Goal: Task Accomplishment & Management: Complete application form

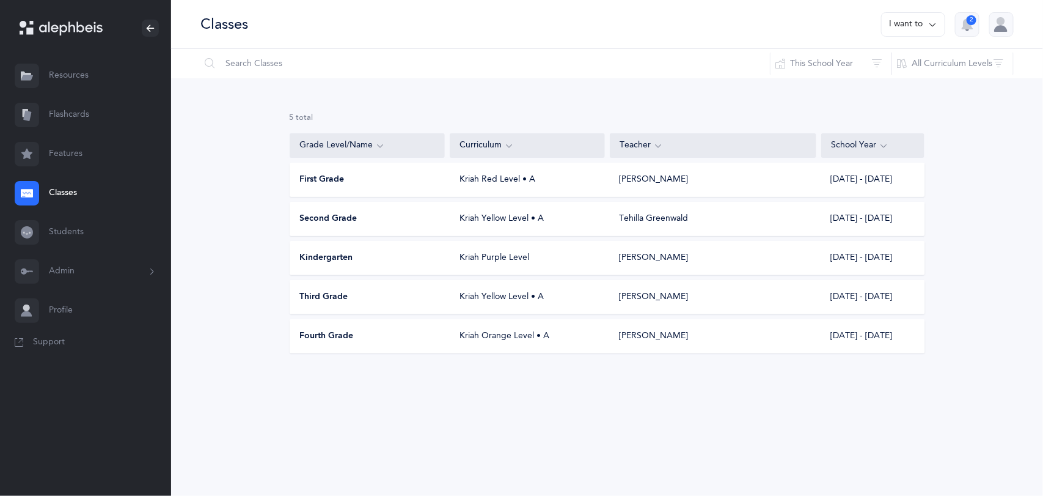
click at [341, 188] on div "First Grade Kriah Red Level • A [PERSON_NAME] [DATE] - [DATE]" at bounding box center [608, 180] width 636 height 34
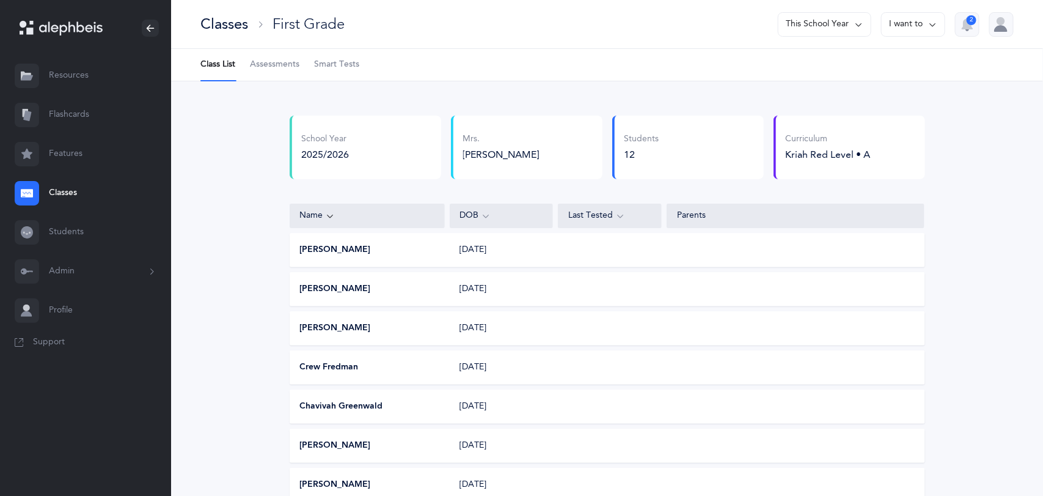
click at [228, 20] on div "Classes" at bounding box center [224, 24] width 48 height 20
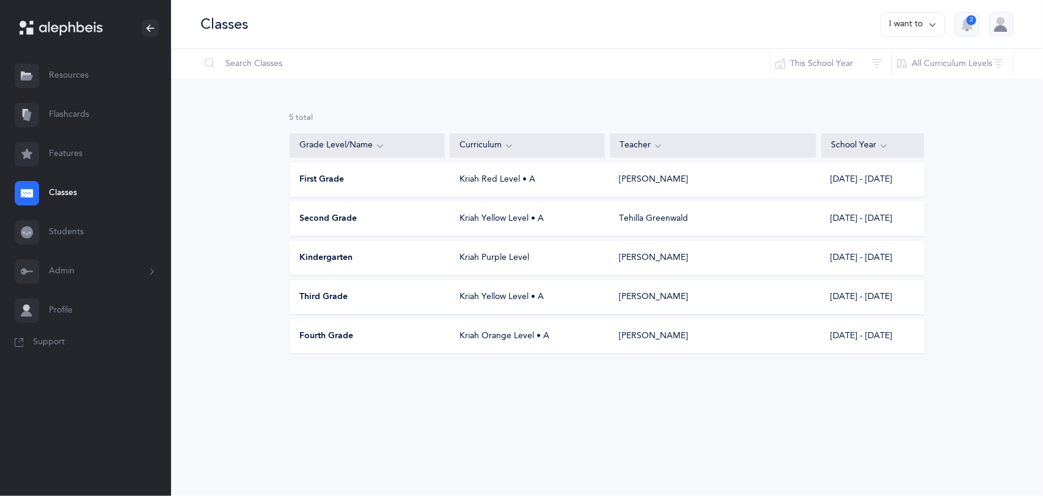
click at [357, 224] on div "Second Grade" at bounding box center [367, 219] width 155 height 12
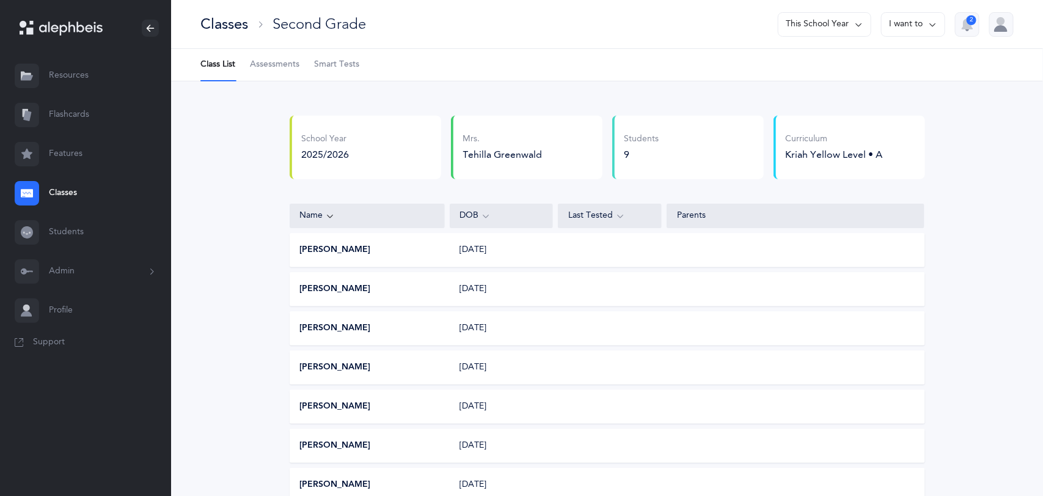
click at [236, 33] on div "Classes" at bounding box center [224, 24] width 48 height 20
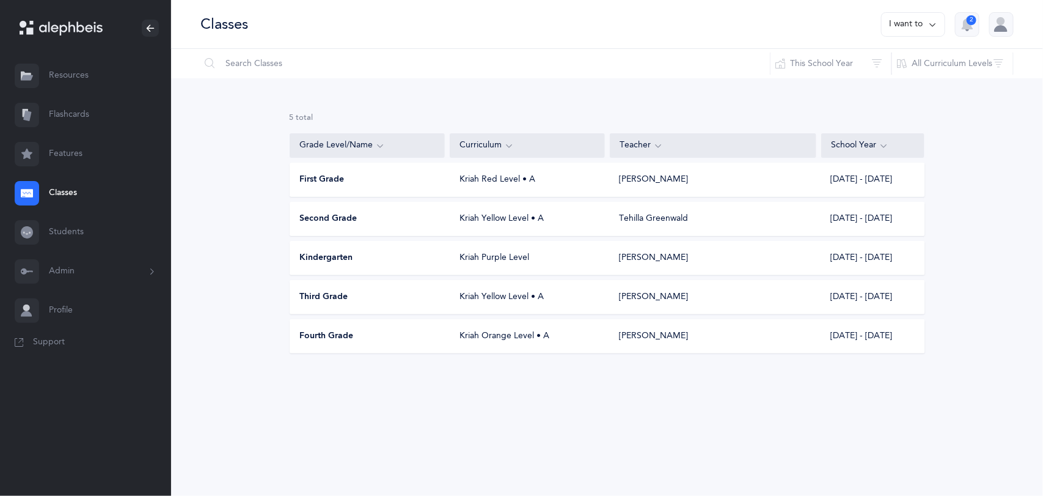
click at [342, 291] on span "Third Grade" at bounding box center [324, 297] width 48 height 12
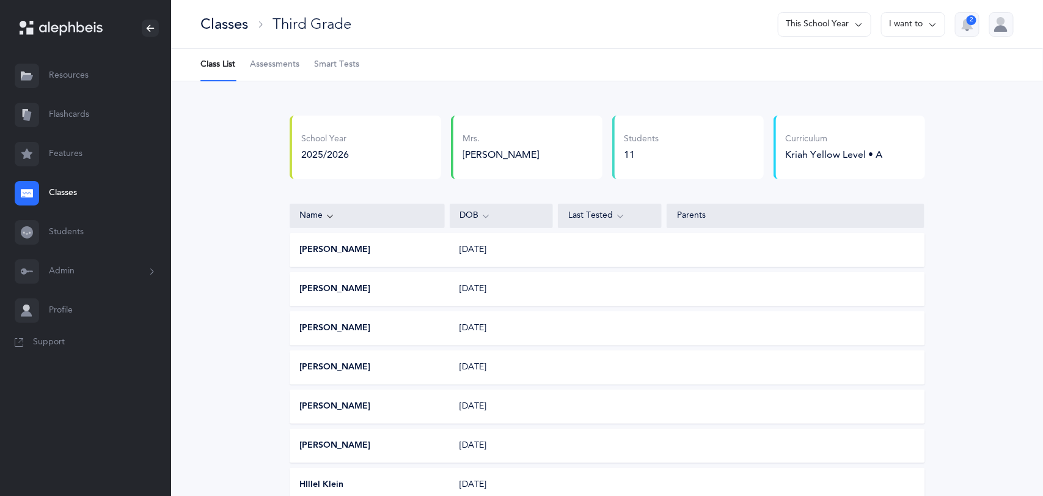
click at [263, 67] on span "Assessments" at bounding box center [274, 65] width 49 height 12
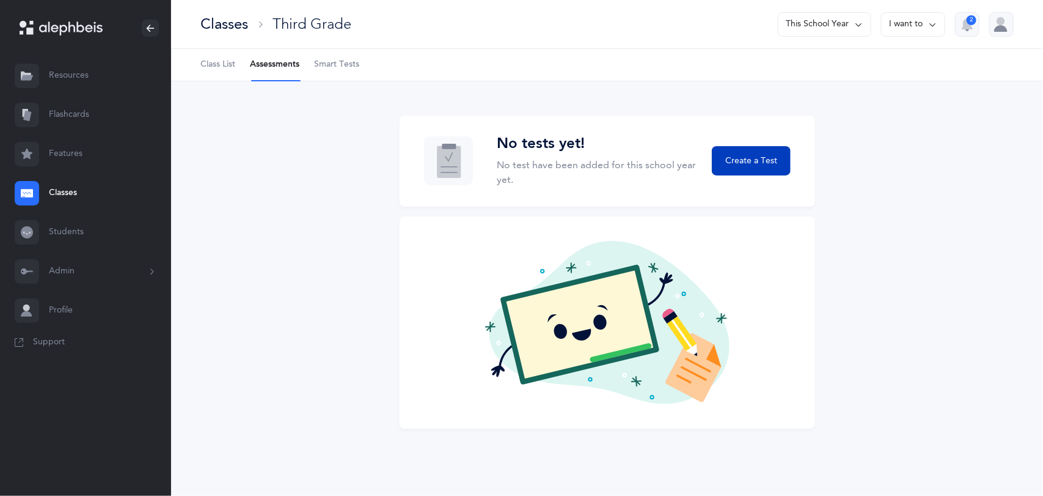
click at [760, 157] on span "Create a Test" at bounding box center [751, 161] width 52 height 13
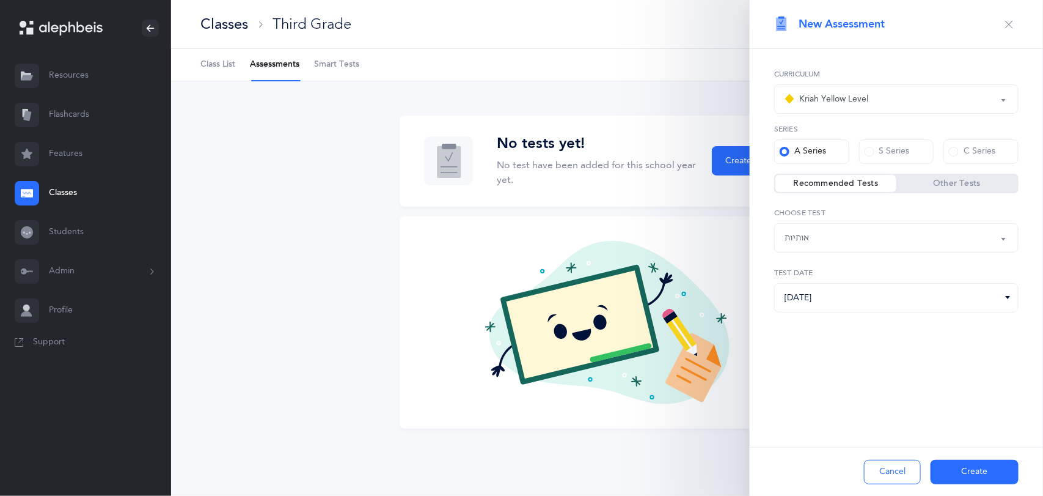
click at [901, 102] on div "Kriah Yellow Level" at bounding box center [897, 99] width 224 height 21
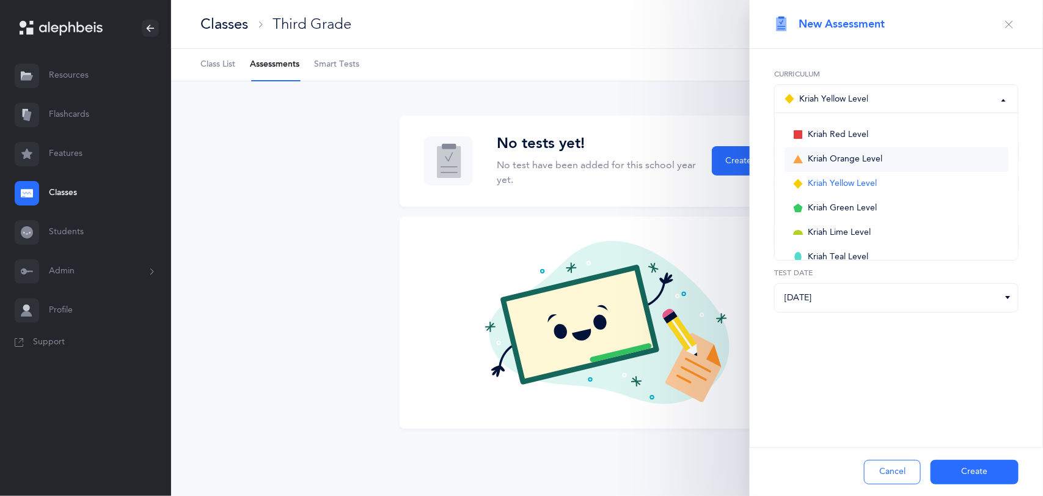
click at [871, 159] on span "Kriah Orange Level" at bounding box center [845, 159] width 75 height 11
select select "4"
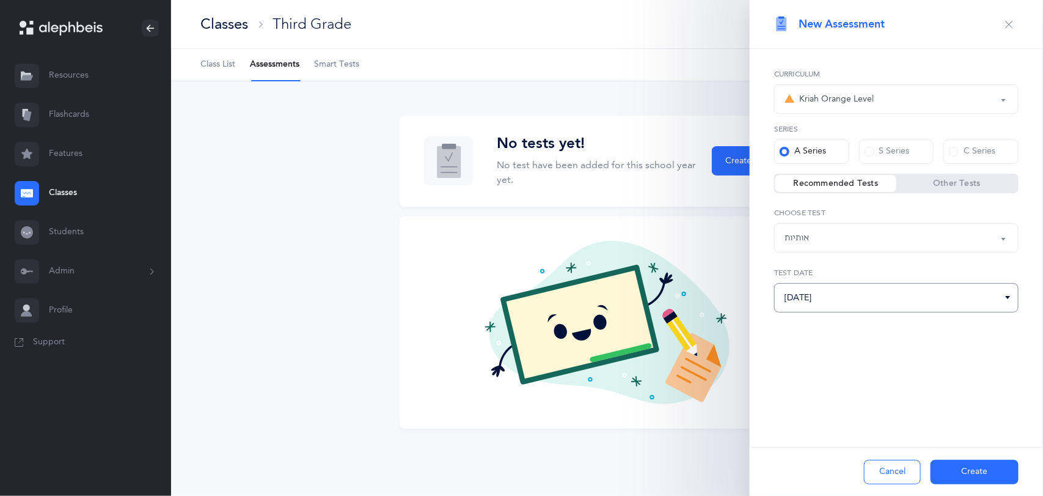
click at [983, 299] on input "[DATE]" at bounding box center [896, 297] width 244 height 29
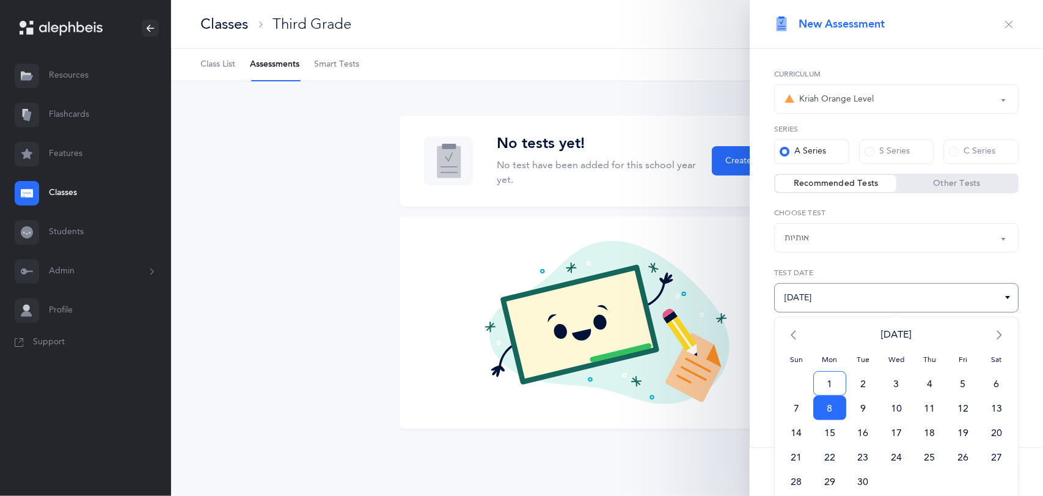
click at [830, 384] on span "1" at bounding box center [830, 383] width 34 height 24
type input "[DATE]"
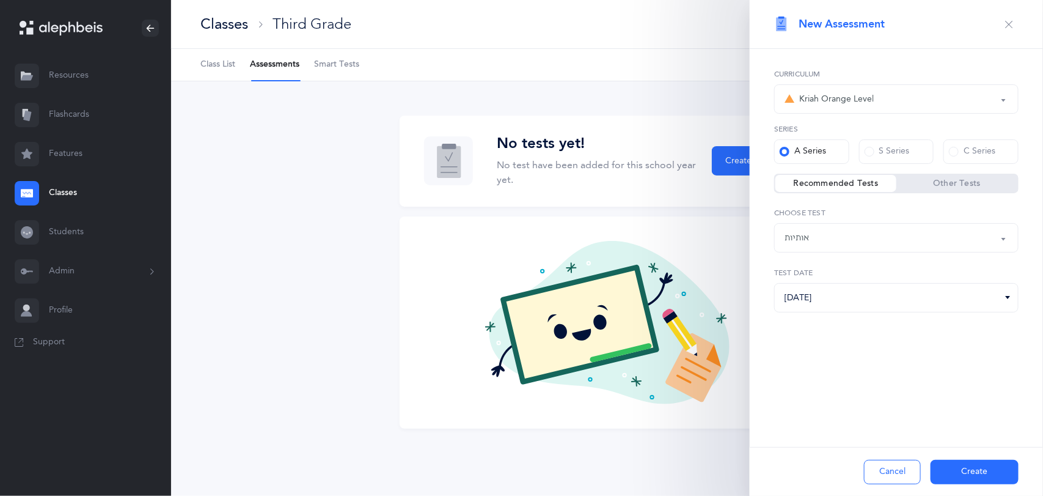
click at [982, 477] on button "Create" at bounding box center [975, 472] width 88 height 24
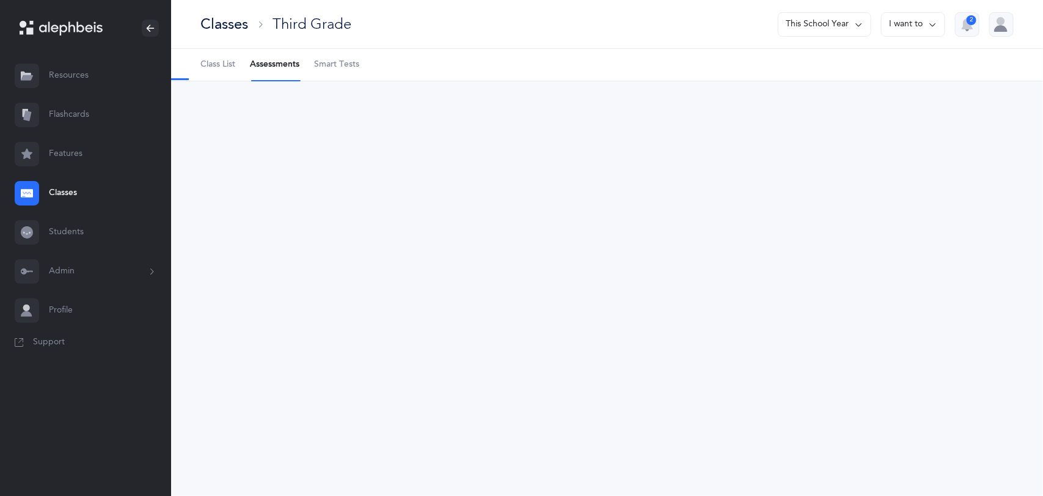
select select "2"
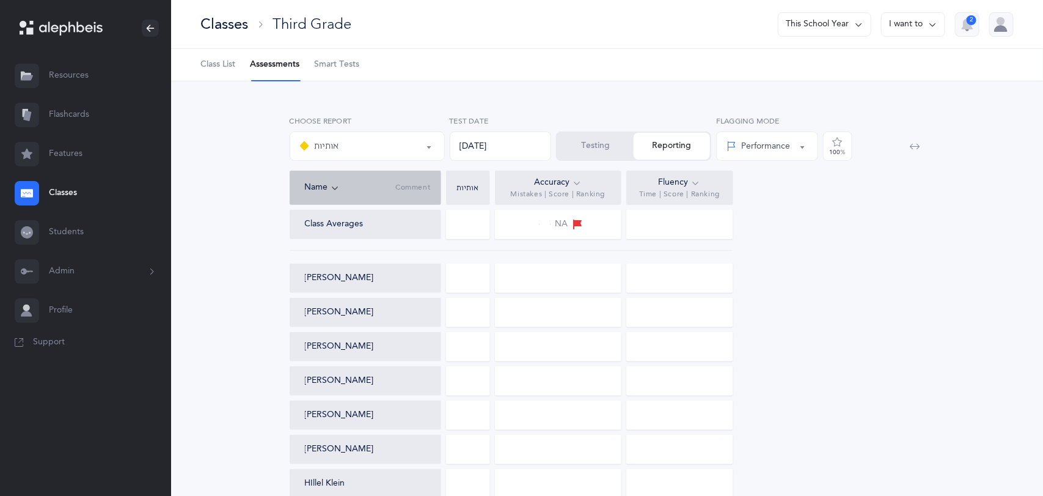
click at [880, 450] on div "Class Averages NA [PERSON_NAME] [PERSON_NAME] Gavi Deutsch [PERSON_NAME] [PERSO…" at bounding box center [608, 422] width 636 height 425
click at [472, 226] on div at bounding box center [468, 224] width 44 height 29
click at [591, 141] on button "Testing" at bounding box center [595, 146] width 76 height 27
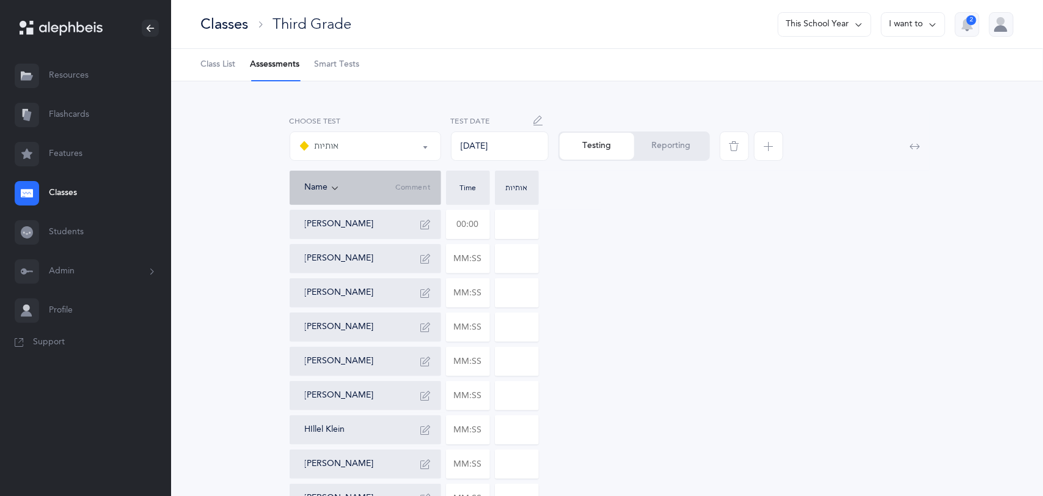
click at [464, 225] on input "text" at bounding box center [468, 224] width 43 height 28
click at [741, 283] on div "[PERSON_NAME] 01:16 [PERSON_NAME] Gavi Deutsch [PERSON_NAME] [PERSON_NAME] [PER…" at bounding box center [608, 396] width 636 height 372
type input "01:16"
type input "0"
click at [486, 321] on input "text" at bounding box center [468, 327] width 43 height 28
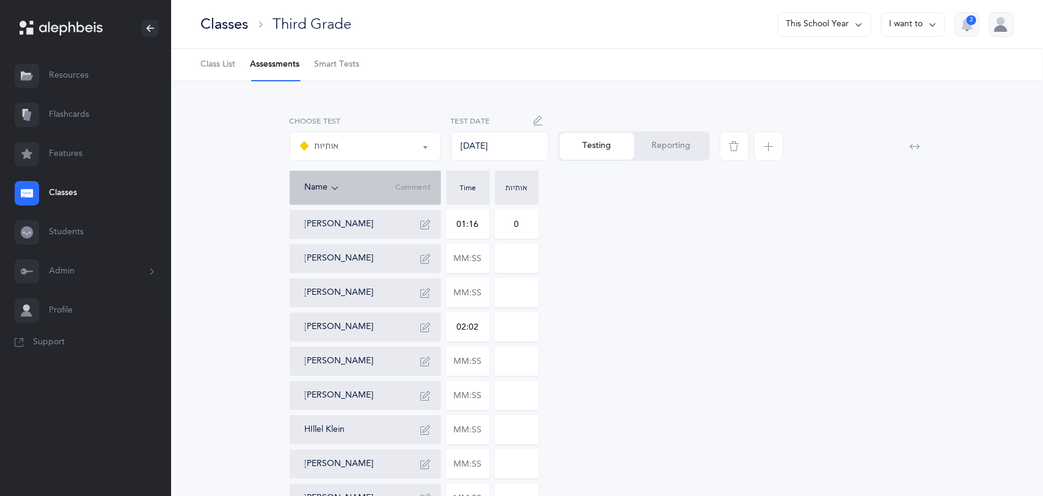
click at [525, 320] on input at bounding box center [517, 327] width 43 height 28
type input "02:02"
click at [533, 326] on input "120" at bounding box center [517, 327] width 43 height 28
type input "120"
click at [427, 323] on icon "button" at bounding box center [426, 327] width 10 height 10
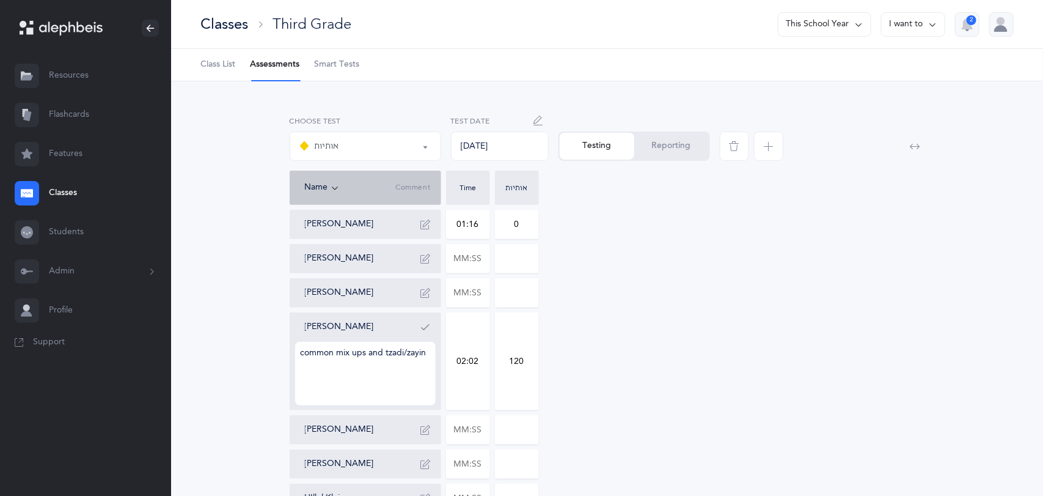
type textarea "common mix ups and tzadi/zayin"
click at [524, 368] on input "120" at bounding box center [517, 361] width 43 height 97
type input "12"
click at [713, 340] on div "[PERSON_NAME] 01:16 0 [PERSON_NAME] Gavi Deutsch [PERSON_NAME] common mix ups a…" at bounding box center [608, 430] width 636 height 440
click at [483, 430] on input "text" at bounding box center [468, 430] width 43 height 28
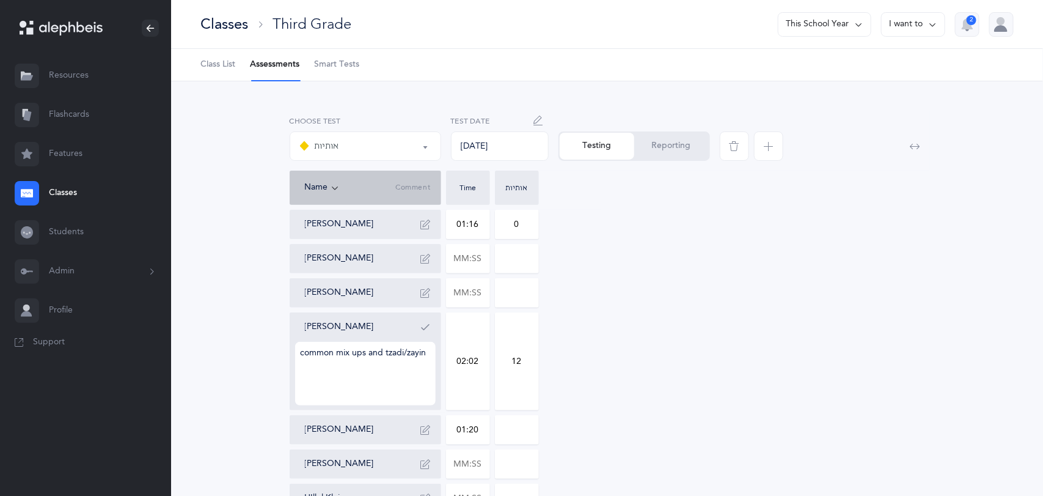
click at [548, 424] on div "[PERSON_NAME] 01:16 0 [PERSON_NAME] Gavi Deutsch [PERSON_NAME] common mix ups a…" at bounding box center [608, 430] width 636 height 440
type input "01:20"
click at [529, 432] on input "0" at bounding box center [517, 430] width 43 height 28
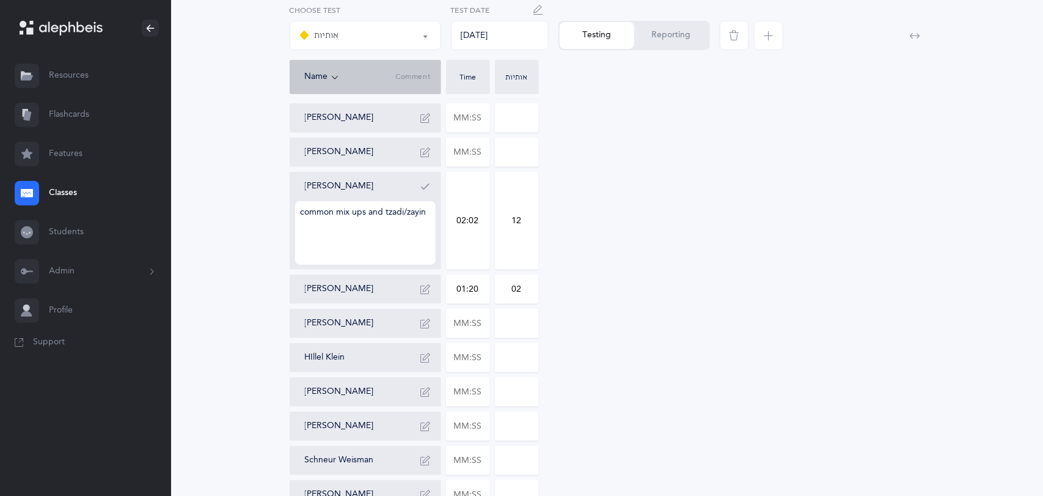
scroll to position [212, 0]
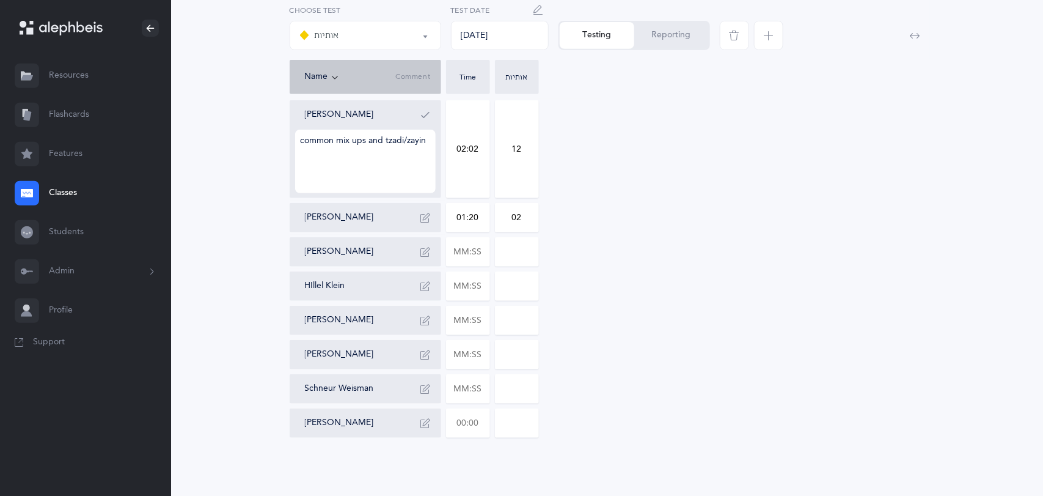
type input "02"
click at [486, 420] on input "text" at bounding box center [468, 423] width 43 height 28
click at [599, 393] on div "[PERSON_NAME] 01:16 0 [PERSON_NAME] Gavi Deutsch [PERSON_NAME] common mix ups a…" at bounding box center [608, 218] width 636 height 440
type input "01:07"
type input "0"
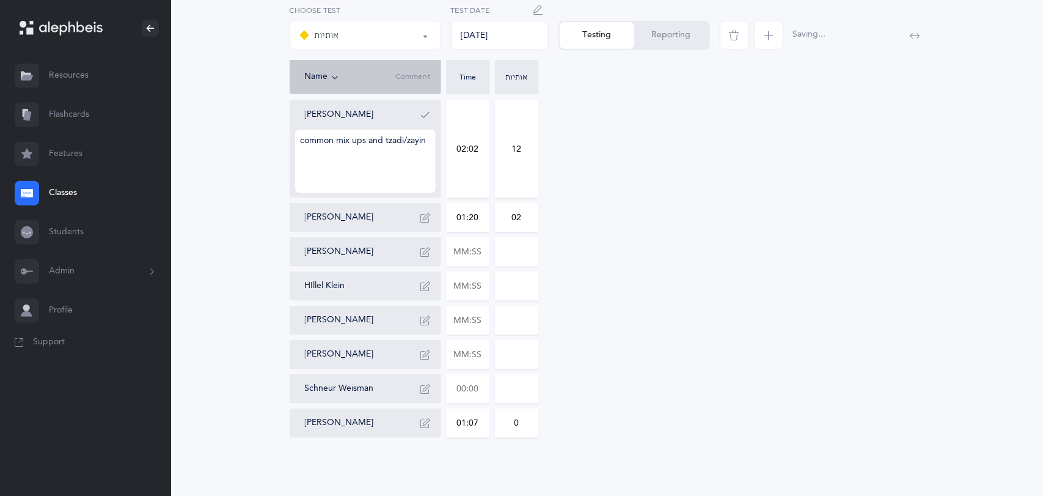
click at [484, 392] on input "text" at bounding box center [468, 389] width 43 height 28
click at [522, 386] on input at bounding box center [517, 389] width 43 height 28
type input "01:57"
type input "0"
click at [686, 363] on div "[PERSON_NAME] 01:16 0 [PERSON_NAME] Gavi Deutsch [PERSON_NAME] common mix ups a…" at bounding box center [608, 218] width 636 height 440
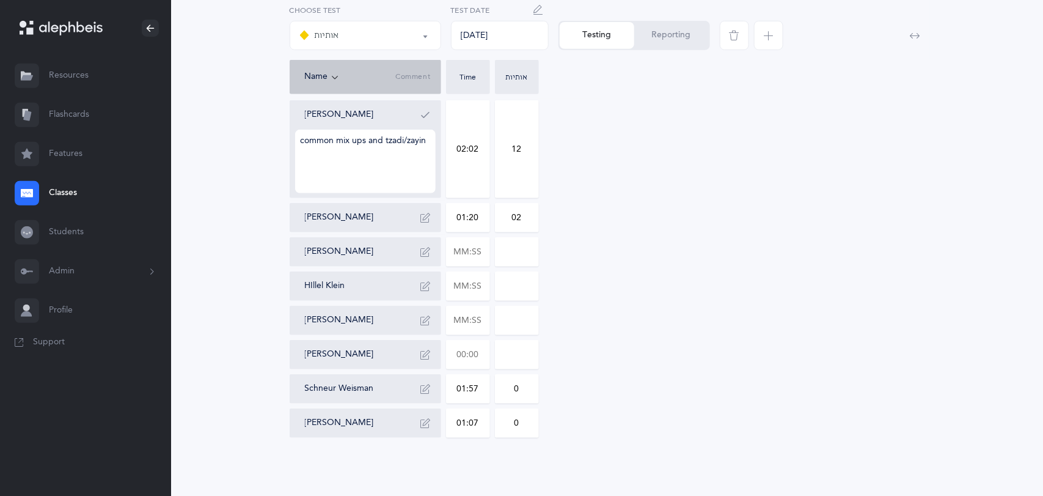
click at [480, 361] on input "text" at bounding box center [468, 354] width 43 height 28
type input "00:01"
click at [527, 354] on input at bounding box center [517, 354] width 43 height 28
type input "02:16"
type input "03"
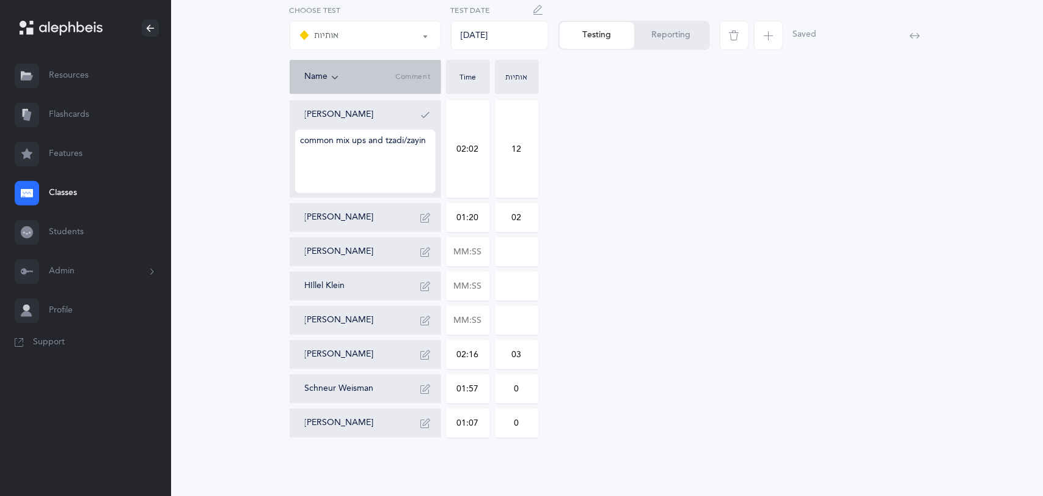
click at [595, 357] on div "[PERSON_NAME] 01:16 0 [PERSON_NAME] Gavi Deutsch [PERSON_NAME] common mix ups a…" at bounding box center [608, 218] width 636 height 440
click at [479, 325] on input "text" at bounding box center [468, 320] width 43 height 28
click at [548, 304] on div "[PERSON_NAME] 01:16 0 [PERSON_NAME] Gavi Deutsch [PERSON_NAME] common mix ups a…" at bounding box center [608, 218] width 636 height 440
type input "01:35"
click at [527, 322] on input "0" at bounding box center [517, 320] width 43 height 28
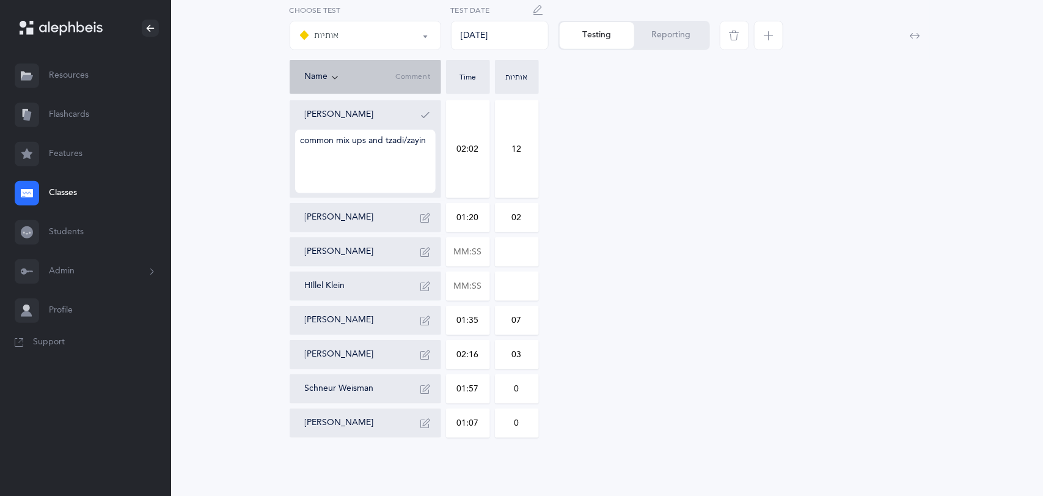
type input "07"
click at [619, 323] on div "[PERSON_NAME] 01:16 0 [PERSON_NAME] Gavi Deutsch [PERSON_NAME] common mix ups a…" at bounding box center [608, 218] width 636 height 440
click at [483, 289] on input "text" at bounding box center [468, 286] width 43 height 28
click at [522, 286] on input at bounding box center [517, 286] width 43 height 28
type input "01:04"
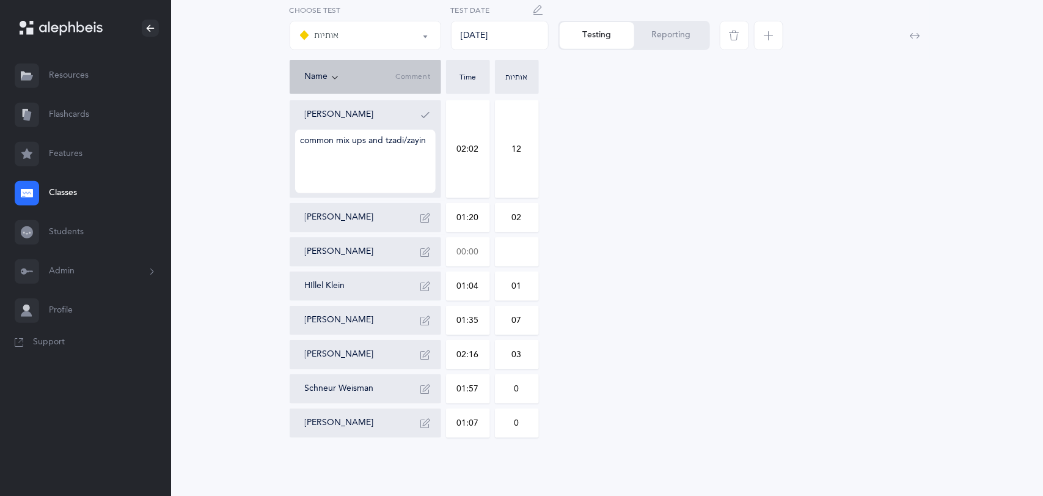
type input "01"
click at [482, 252] on input "text" at bounding box center [468, 252] width 43 height 28
click at [526, 251] on input at bounding box center [517, 252] width 43 height 28
type input "01:07"
type input "0"
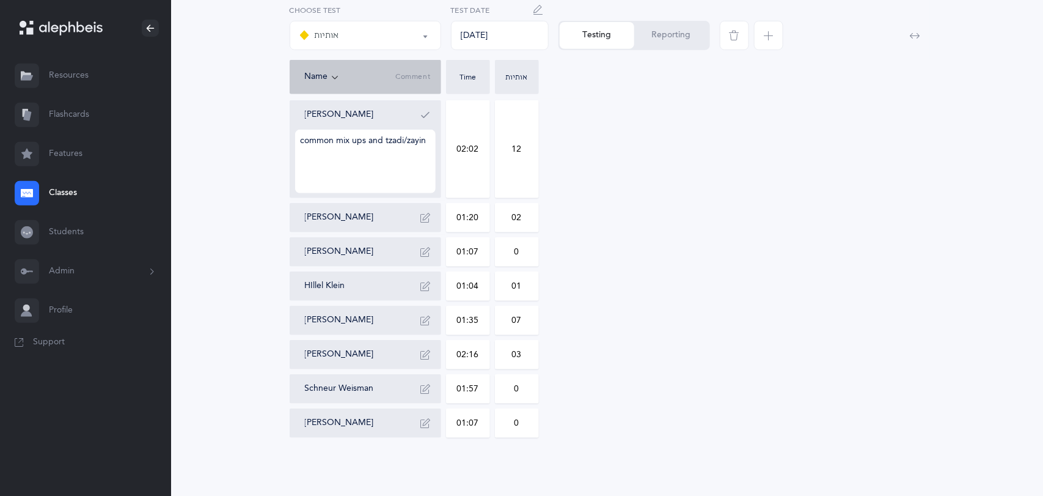
click at [486, 250] on input "01:07" at bounding box center [468, 252] width 43 height 28
type input "00:01"
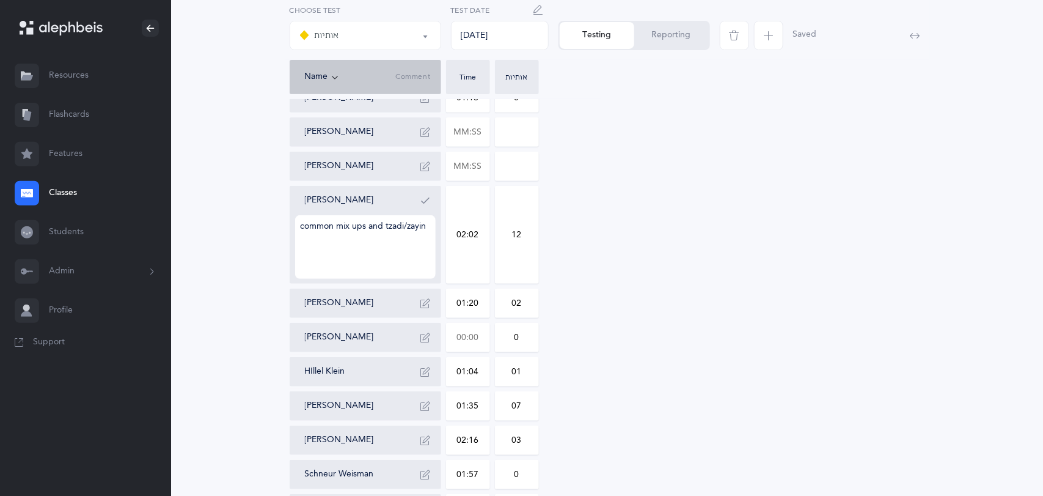
scroll to position [120, 0]
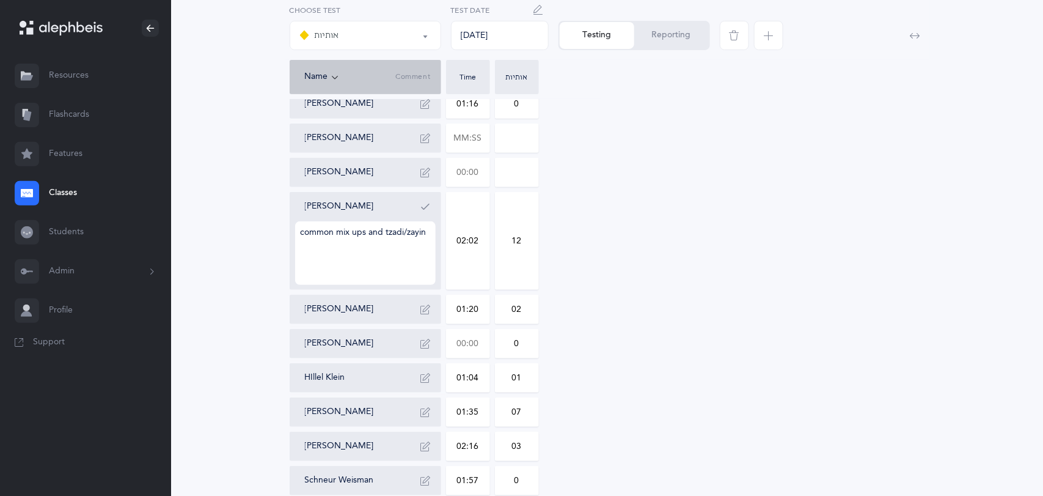
click at [477, 175] on input "text" at bounding box center [468, 172] width 43 height 28
click at [541, 170] on div "[PERSON_NAME] 01:16 0 [PERSON_NAME] [PERSON_NAME] 01:07 [PERSON_NAME] common mi…" at bounding box center [608, 309] width 636 height 440
type input "01:07"
click at [526, 175] on input "0" at bounding box center [517, 172] width 43 height 28
type input "04"
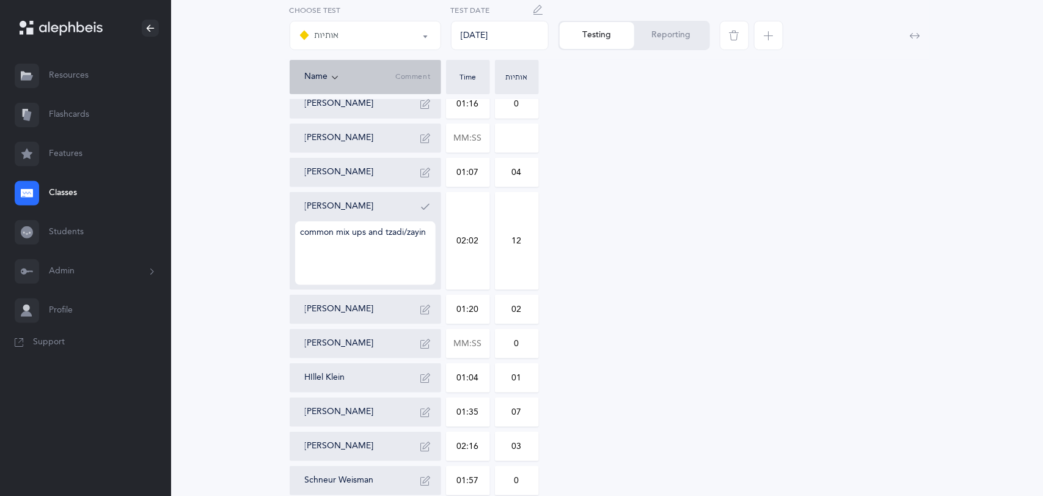
click at [744, 211] on div "[PERSON_NAME] 01:16 0 [PERSON_NAME] [PERSON_NAME] 01:07 04 [PERSON_NAME] common…" at bounding box center [608, 309] width 636 height 440
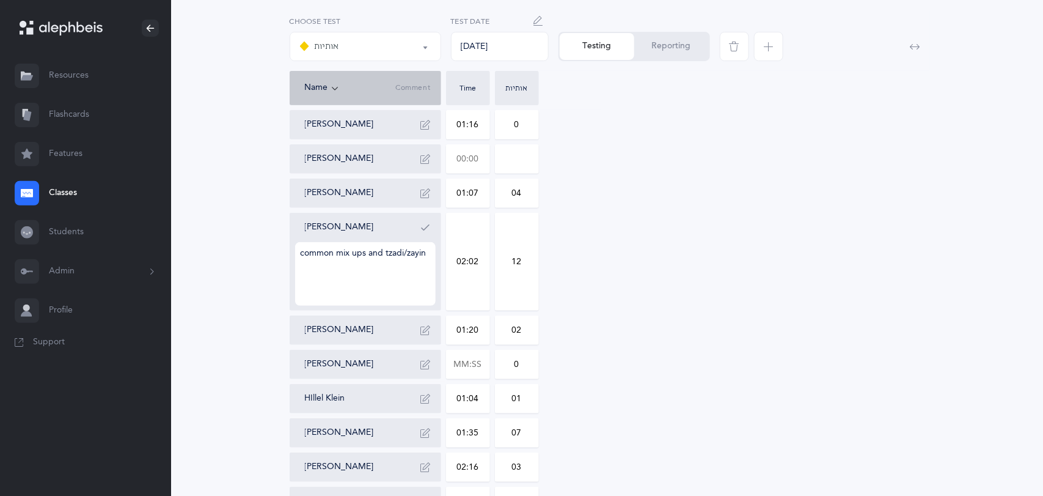
click at [488, 168] on input "text" at bounding box center [468, 159] width 43 height 28
click at [554, 147] on div "[PERSON_NAME] 01:16 0 [PERSON_NAME] 01:45 [PERSON_NAME] 01:07 04 [PERSON_NAME] …" at bounding box center [608, 330] width 636 height 440
type input "01:45"
click at [529, 159] on input "0" at bounding box center [517, 159] width 43 height 28
type input "08"
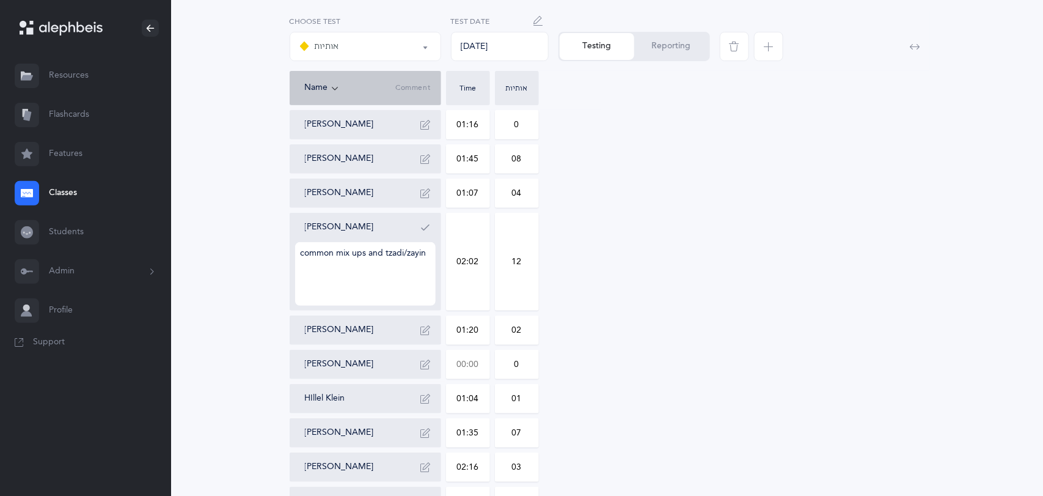
click at [482, 363] on input "text" at bounding box center [468, 364] width 43 height 28
click at [529, 362] on input "0" at bounding box center [517, 364] width 43 height 28
type input "00:58"
type input "01"
click at [787, 327] on div "[PERSON_NAME] 01:16 0 [PERSON_NAME] 01:45 08 [PERSON_NAME] 01:07 04 [PERSON_NAM…" at bounding box center [608, 330] width 636 height 440
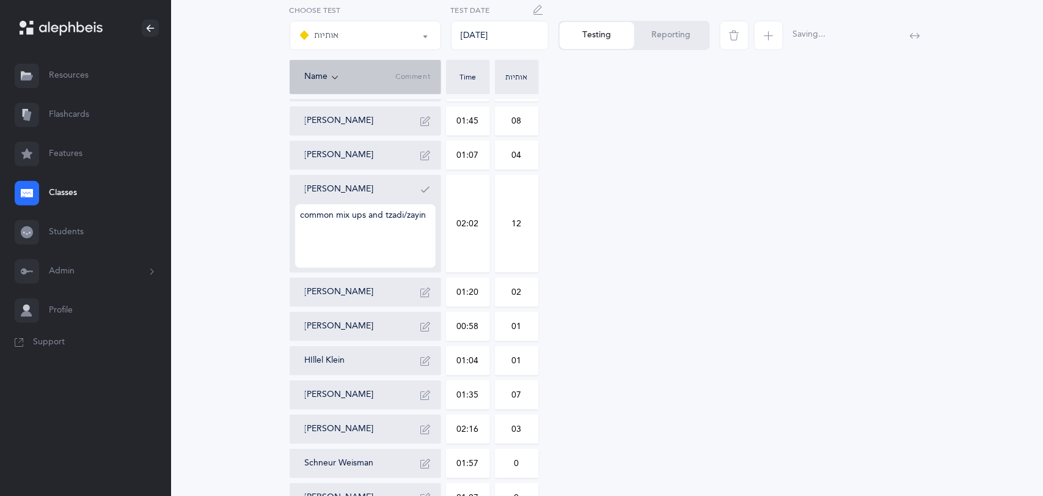
scroll to position [212, 0]
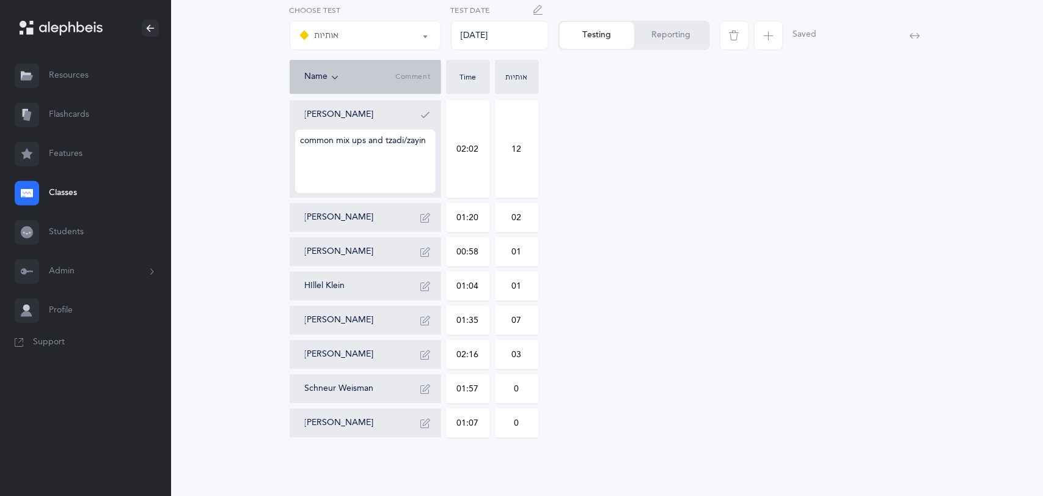
click at [787, 327] on div "[PERSON_NAME] 01:16 0 [PERSON_NAME] 01:45 08 [PERSON_NAME] 01:07 04 [PERSON_NAM…" at bounding box center [608, 218] width 636 height 440
click at [686, 33] on button "Reporting" at bounding box center [671, 35] width 75 height 27
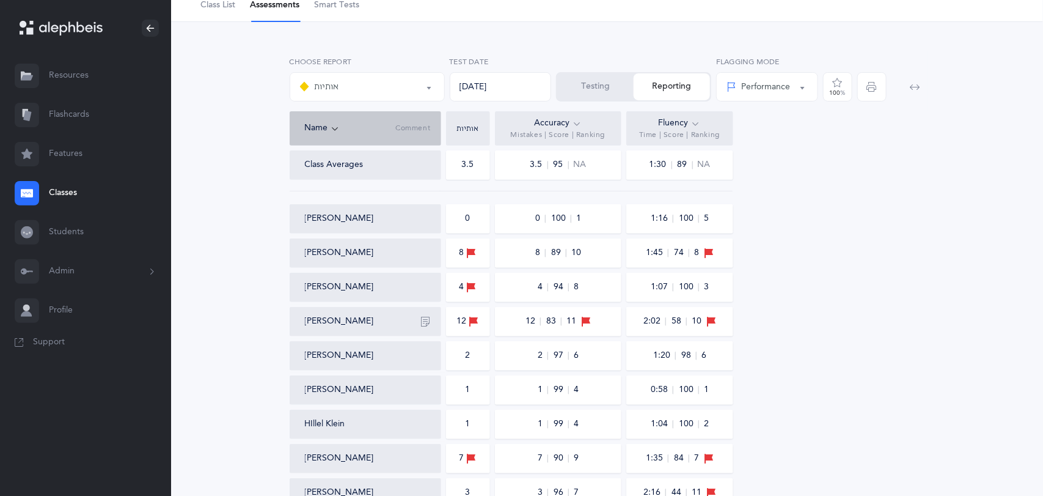
scroll to position [57, 0]
click at [867, 96] on span "button" at bounding box center [871, 89] width 29 height 29
click at [221, 5] on span "Class List" at bounding box center [217, 8] width 35 height 12
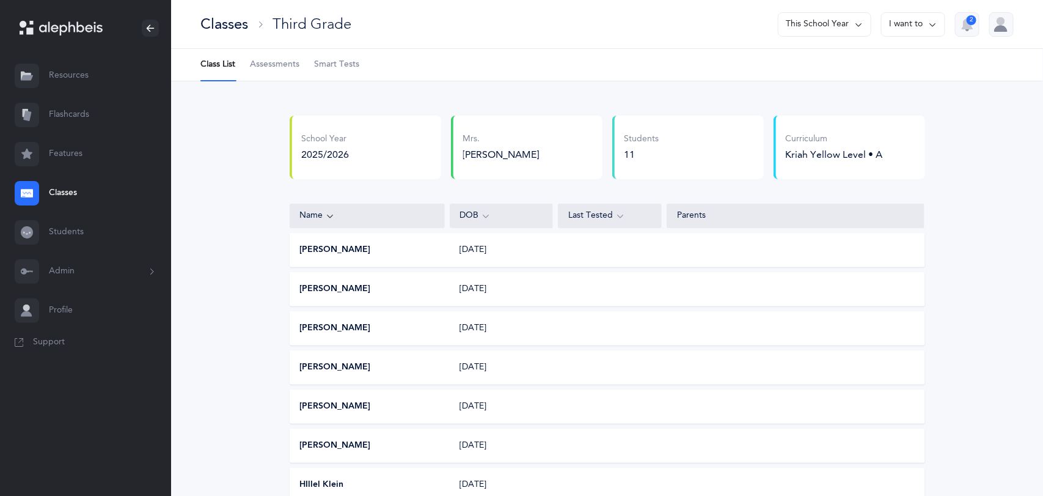
click at [227, 33] on div "Classes" at bounding box center [224, 24] width 48 height 20
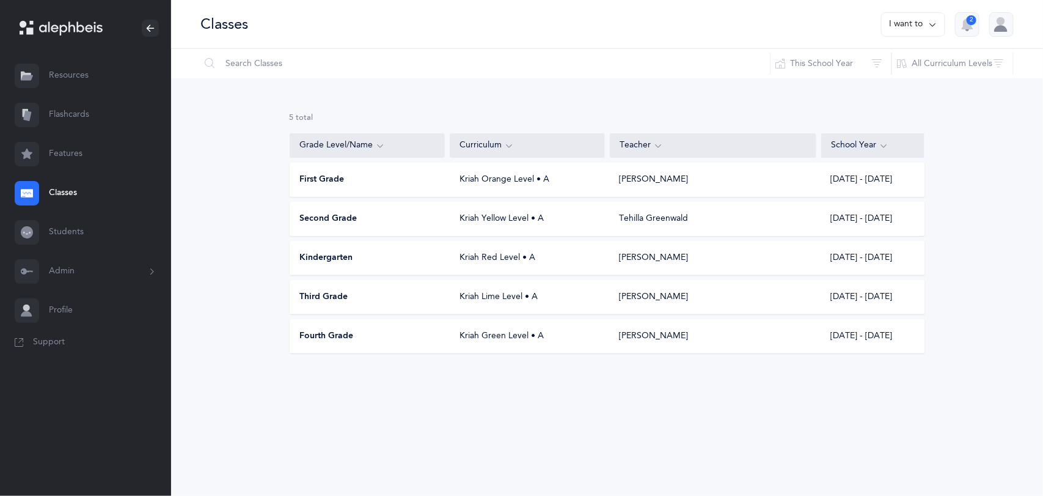
click at [333, 214] on span "Second Grade" at bounding box center [328, 219] width 57 height 12
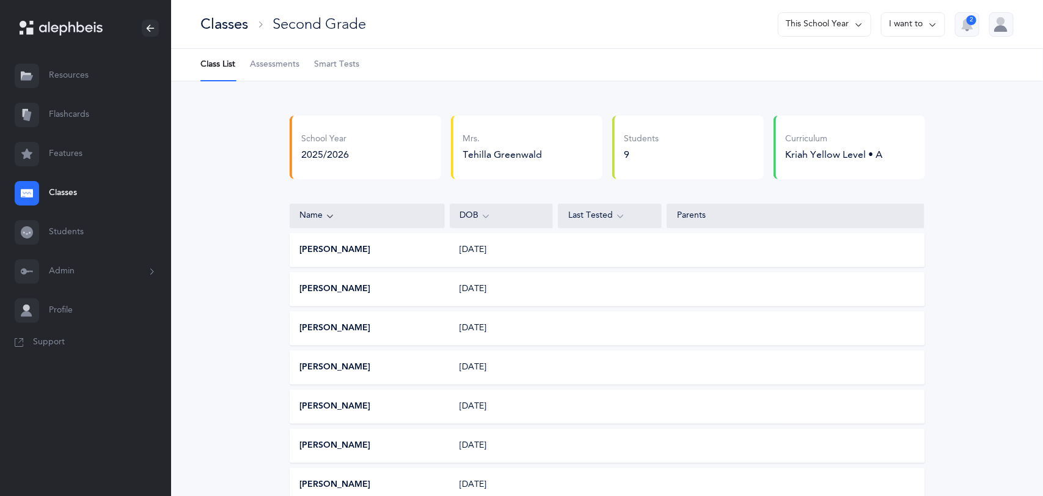
click at [270, 65] on span "Assessments" at bounding box center [274, 65] width 49 height 12
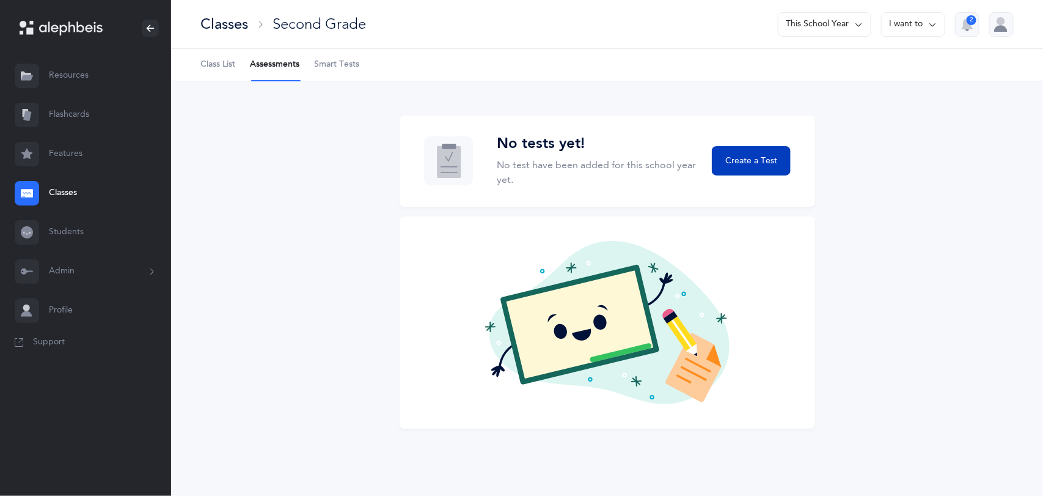
click at [744, 164] on span "Create a Test" at bounding box center [751, 161] width 52 height 13
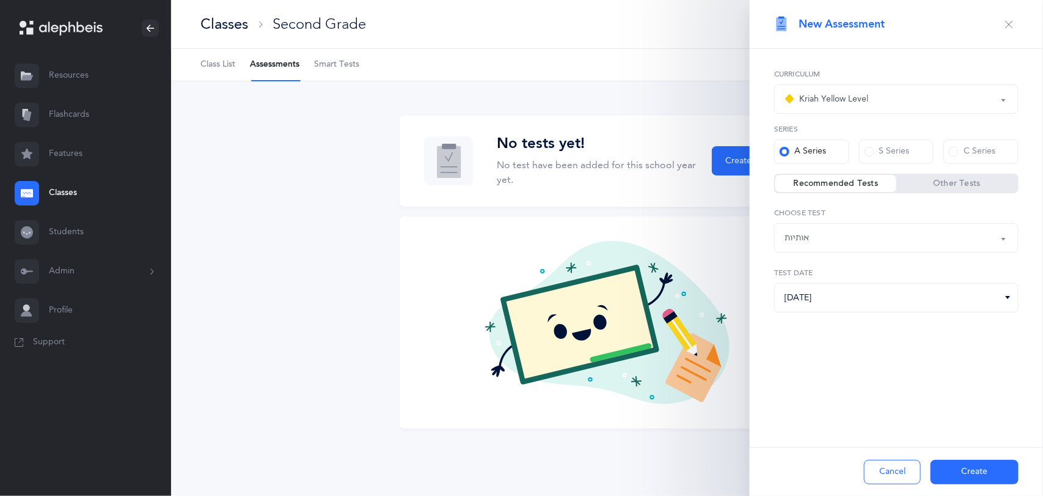
click at [914, 92] on div "Kriah Yellow Level" at bounding box center [897, 99] width 224 height 21
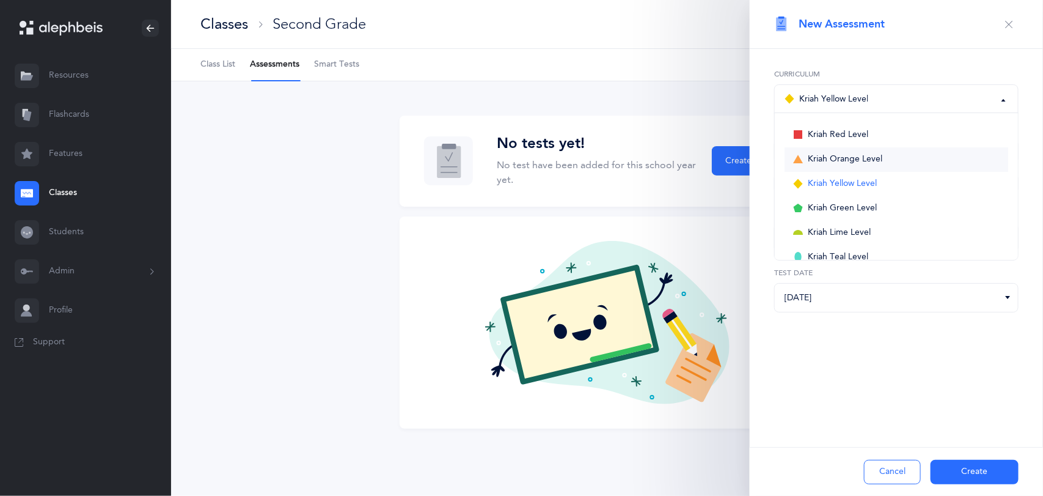
click at [887, 153] on link "Kriah Orange Level" at bounding box center [897, 159] width 224 height 24
select select "4"
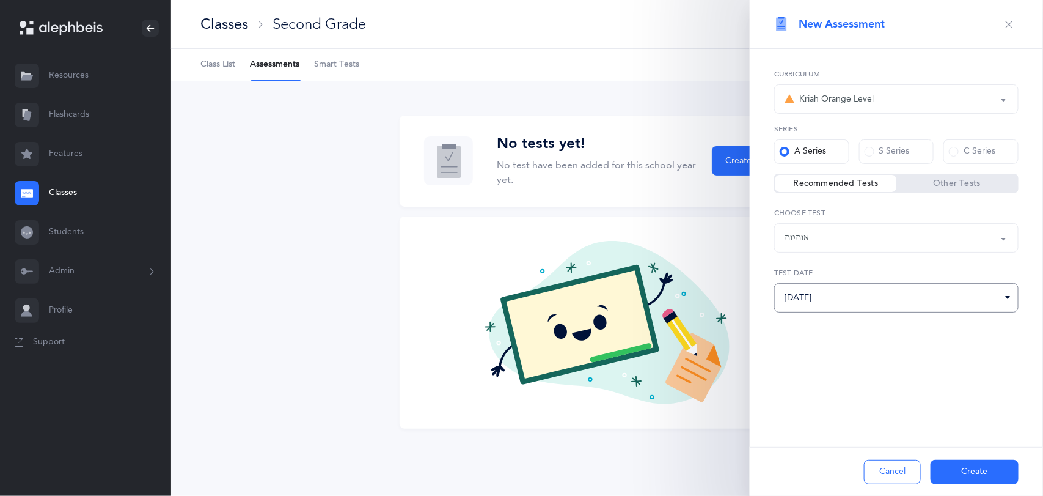
click at [926, 309] on input "[DATE]" at bounding box center [896, 297] width 244 height 29
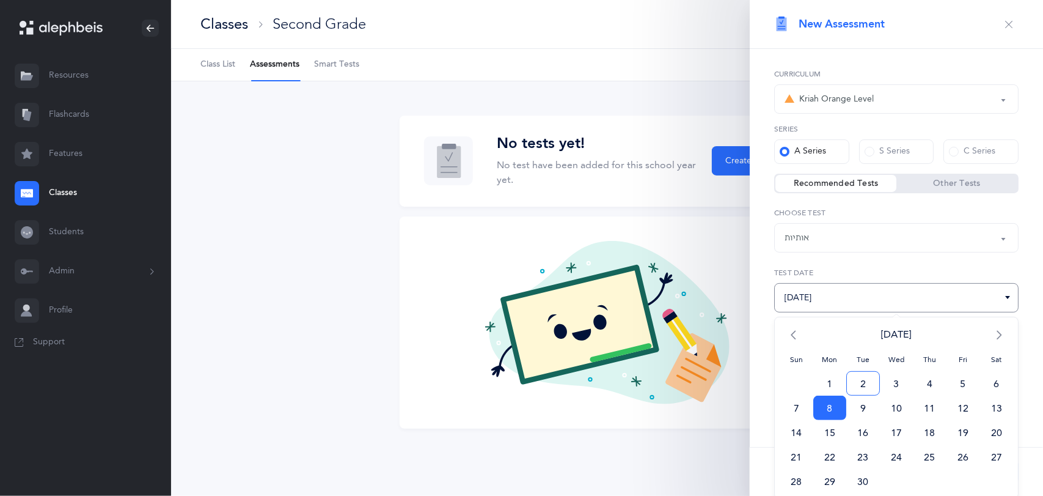
click at [868, 384] on span "2" at bounding box center [863, 383] width 34 height 24
type input "[DATE]"
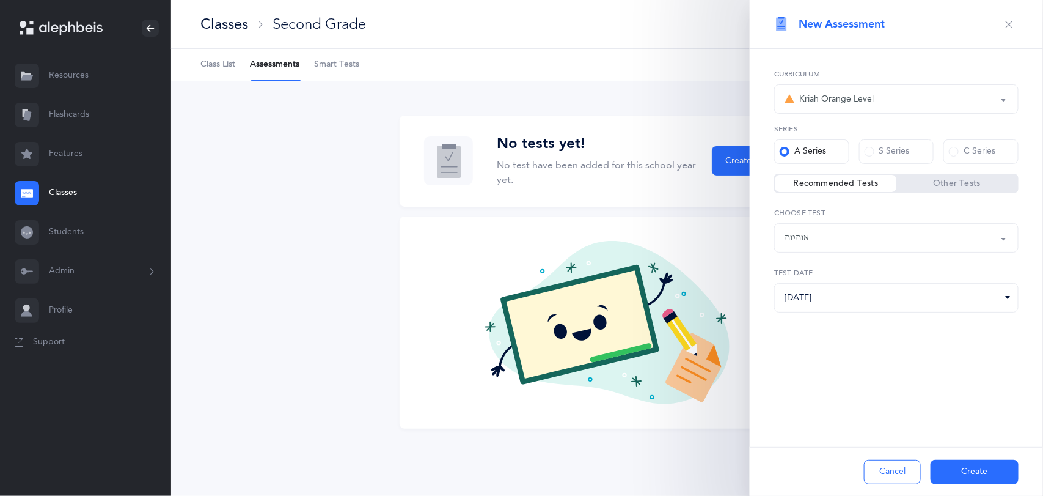
click at [958, 474] on button "Create" at bounding box center [975, 472] width 88 height 24
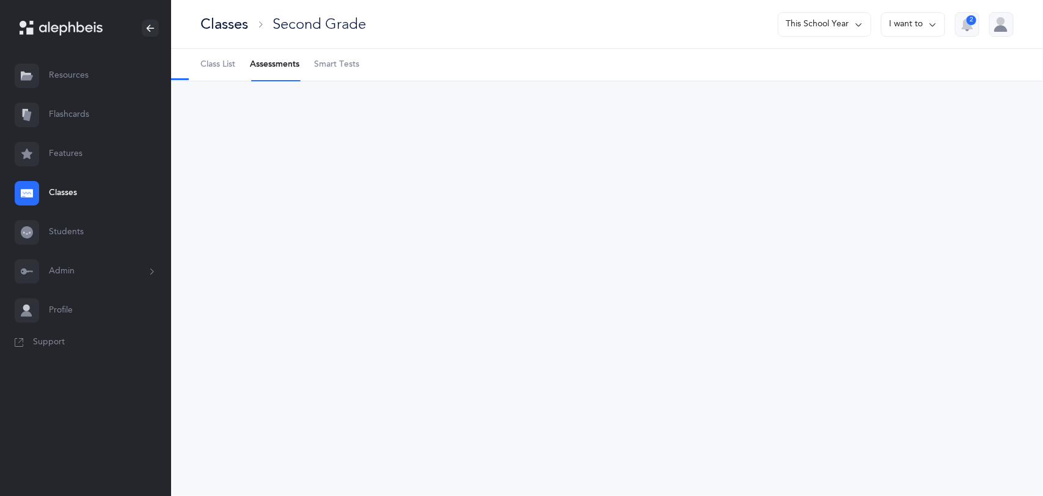
select select "2"
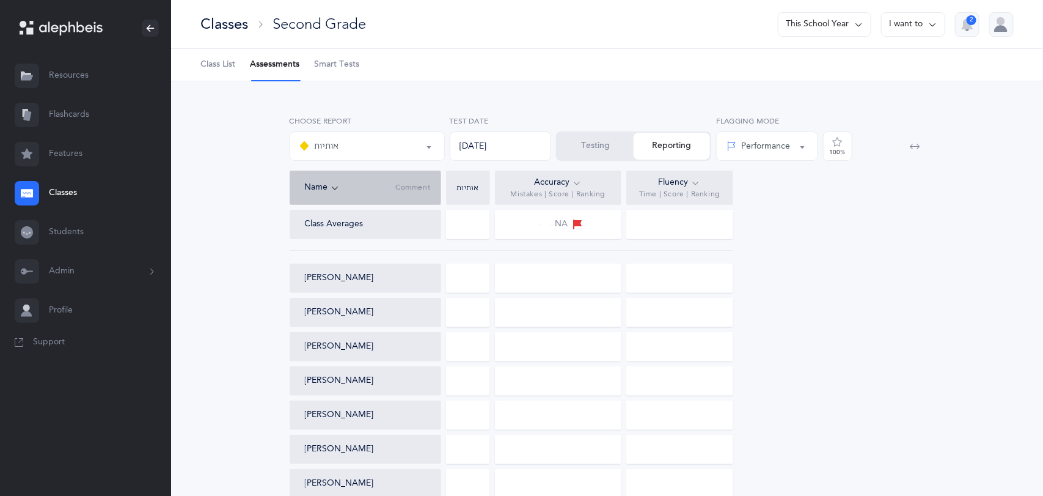
click at [597, 144] on button "Testing" at bounding box center [595, 146] width 76 height 27
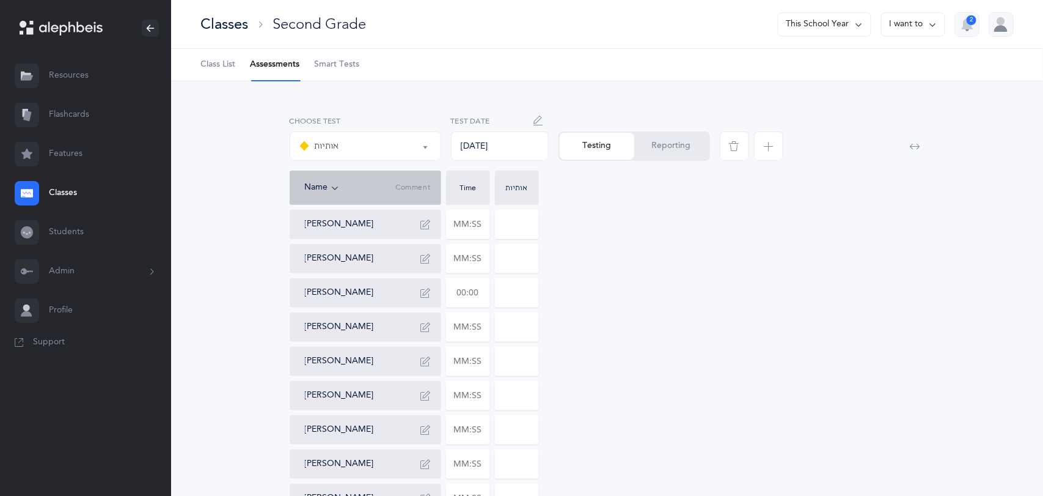
click at [486, 294] on input "text" at bounding box center [468, 293] width 43 height 28
click at [624, 339] on div "[PERSON_NAME] [PERSON_NAME] [PERSON_NAME] 01:17 [PERSON_NAME] [PERSON_NAME] [PE…" at bounding box center [608, 361] width 636 height 303
type input "01:17"
type input "0"
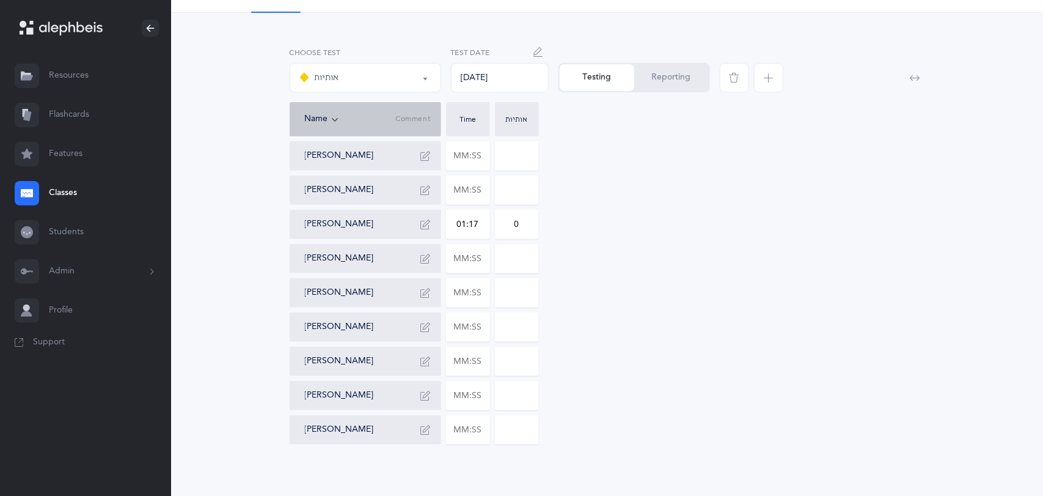
scroll to position [75, 0]
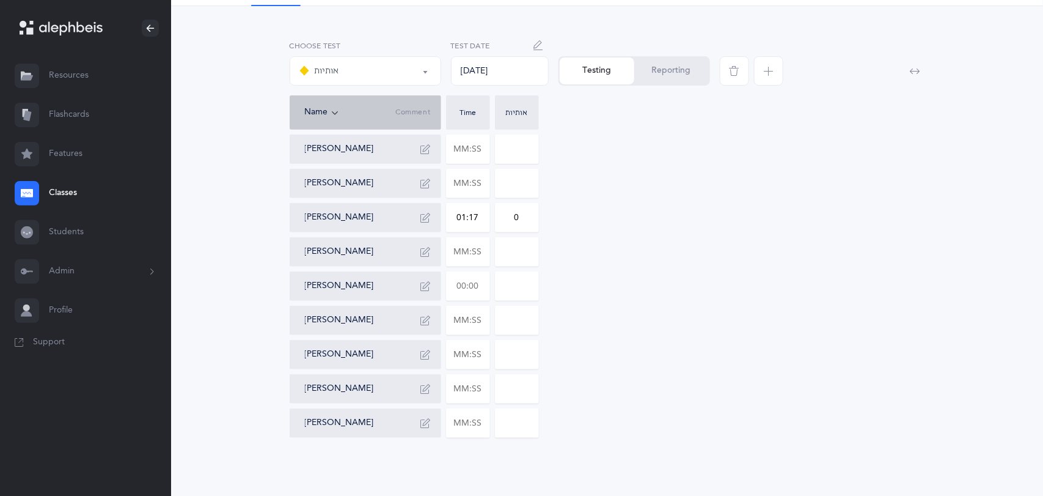
click at [483, 290] on input "text" at bounding box center [468, 286] width 43 height 28
click at [529, 287] on input at bounding box center [517, 286] width 43 height 28
type input "01:15"
type input "01"
click at [483, 356] on input "text" at bounding box center [468, 354] width 43 height 28
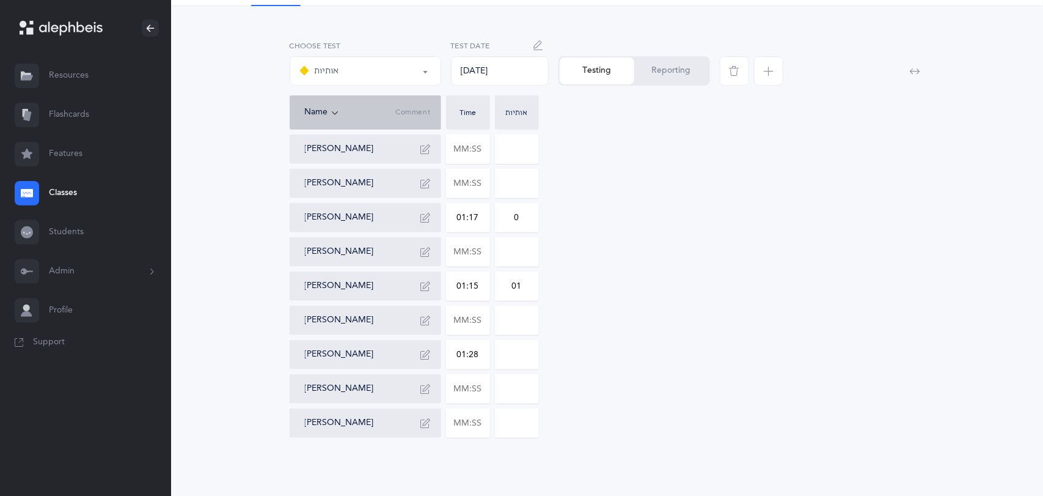
click at [521, 357] on input at bounding box center [517, 354] width 43 height 28
type input "01:28"
type input "01"
click at [485, 427] on input "text" at bounding box center [468, 423] width 43 height 28
click at [520, 426] on input at bounding box center [517, 423] width 43 height 28
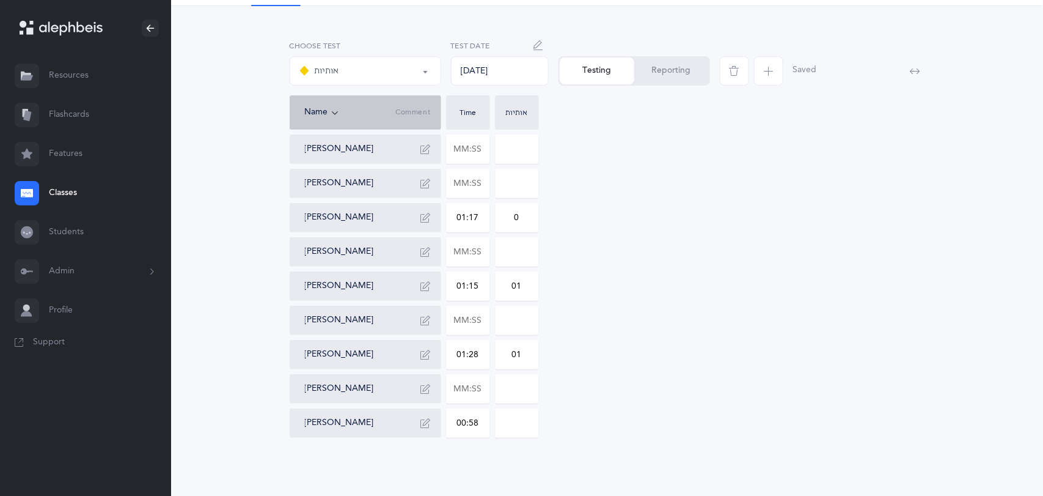
type input "00:58"
type input "0"
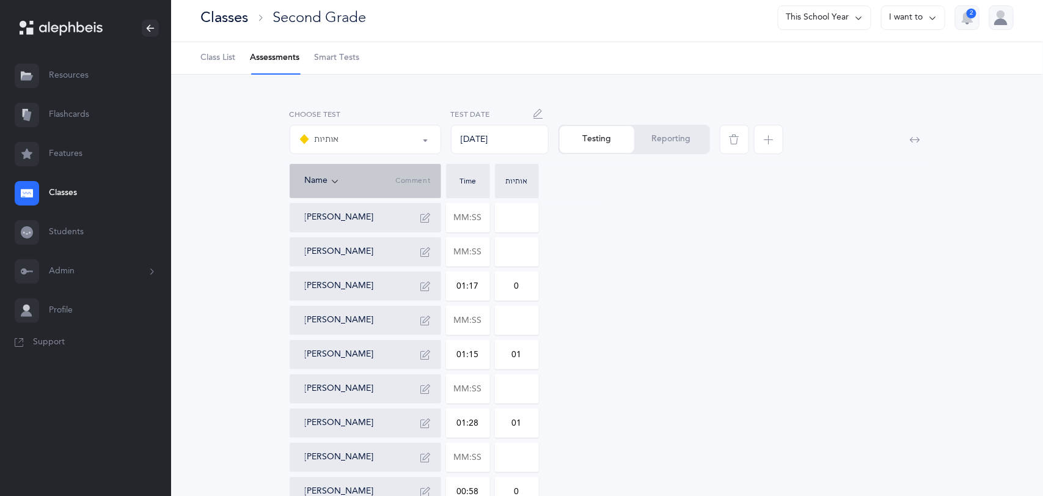
scroll to position [4, 0]
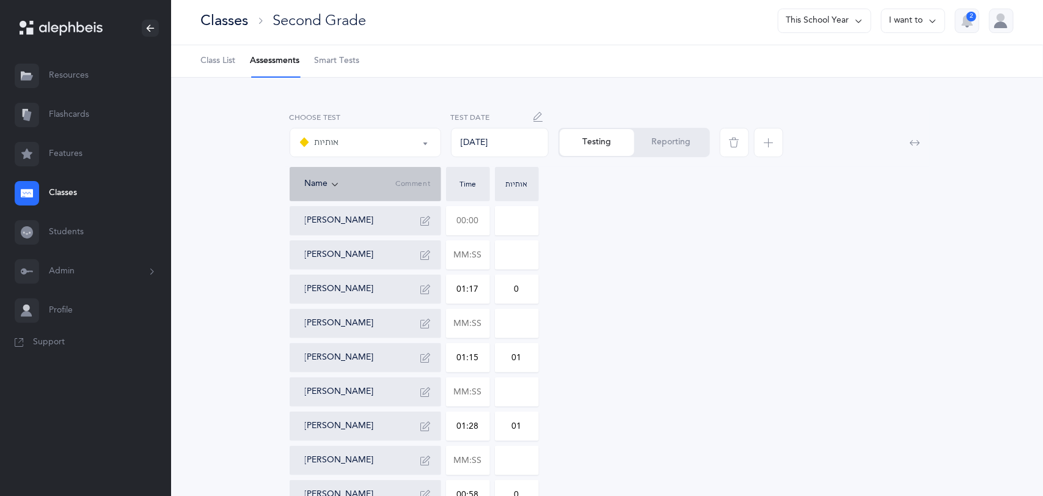
click at [482, 226] on input "text" at bounding box center [468, 221] width 43 height 28
click at [525, 216] on input at bounding box center [517, 221] width 43 height 28
type input "01:15"
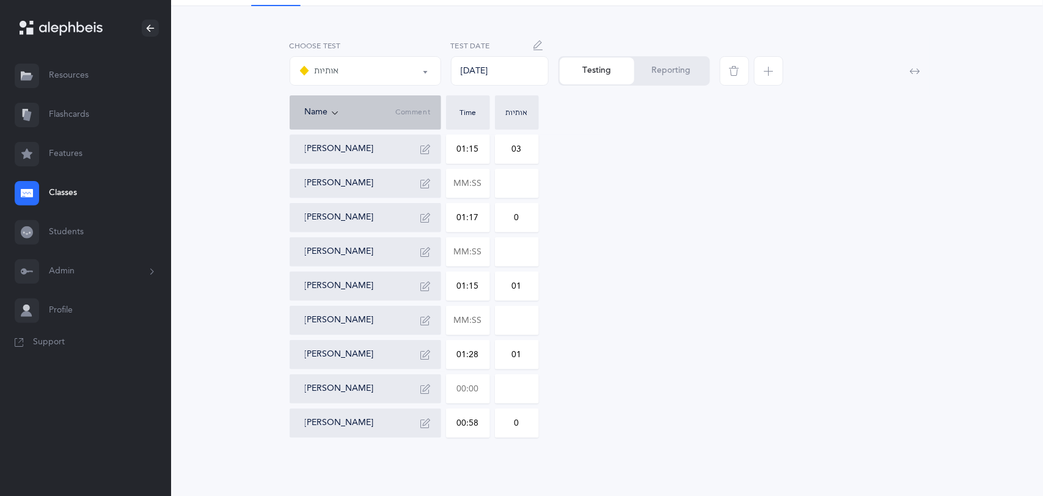
type input "03"
click at [481, 385] on input "text" at bounding box center [468, 389] width 43 height 28
click at [523, 389] on input at bounding box center [517, 389] width 43 height 28
type input "01:32"
type input "03"
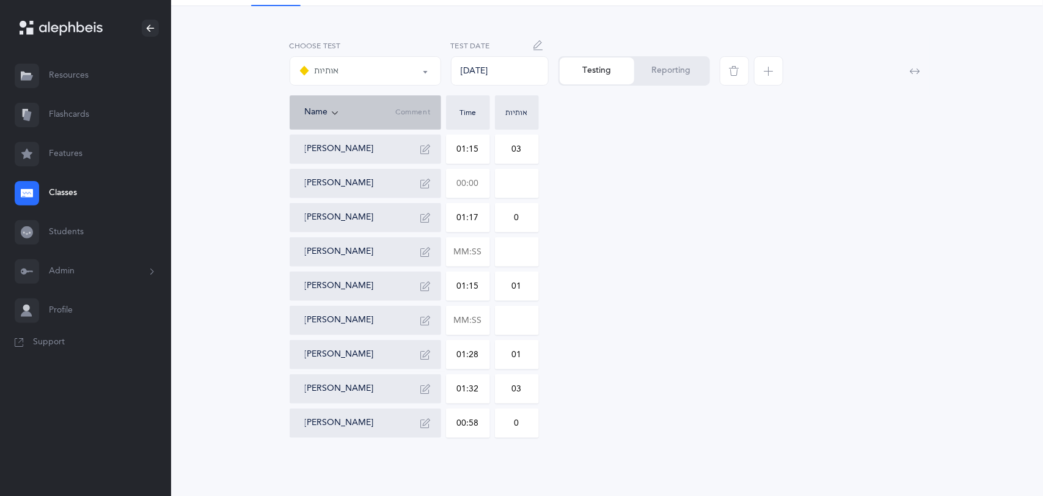
click at [486, 184] on input "text" at bounding box center [468, 183] width 43 height 28
click at [524, 186] on input at bounding box center [517, 183] width 43 height 28
type input "02:10"
type input "06"
click at [485, 318] on input "text" at bounding box center [468, 320] width 43 height 28
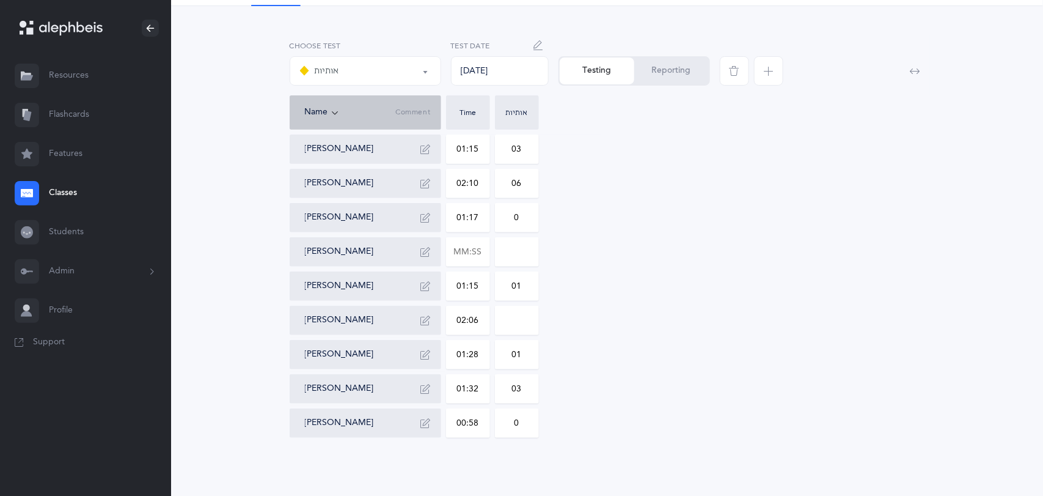
click at [526, 321] on input at bounding box center [517, 320] width 43 height 28
type input "02:06"
type input "07"
click at [484, 253] on input "text" at bounding box center [468, 252] width 43 height 28
click at [529, 251] on input at bounding box center [517, 252] width 43 height 28
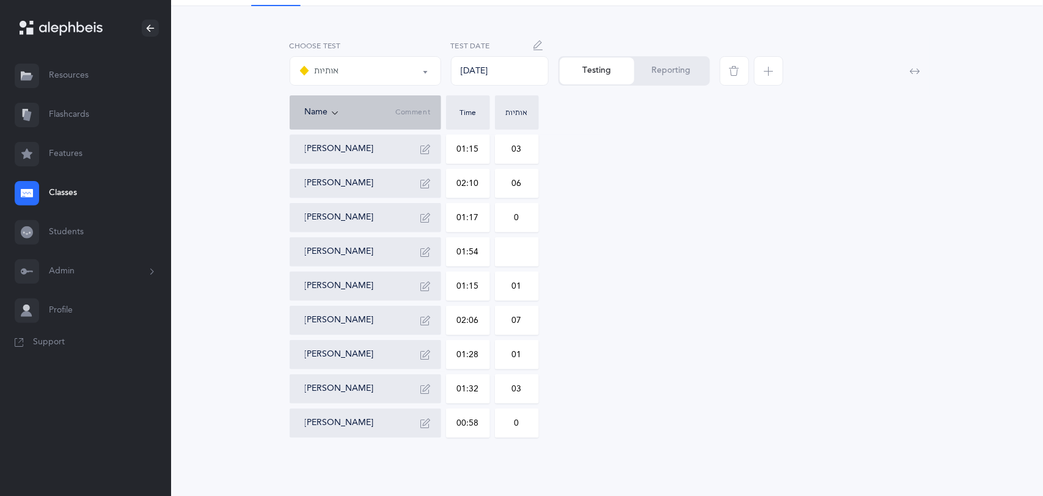
type input "01:54"
type input "056"
click at [540, 254] on div "[PERSON_NAME] 01:15 03 [PERSON_NAME] 02:10 06 [PERSON_NAME] 01:17 0 [PERSON_NAM…" at bounding box center [608, 285] width 636 height 303
click at [684, 280] on div "[PERSON_NAME] 01:15 03 [PERSON_NAME] 02:10 06 [PERSON_NAME] 01:17 0 [PERSON_NAM…" at bounding box center [608, 285] width 636 height 303
click at [665, 86] on div "Testing Reporting" at bounding box center [634, 75] width 161 height 39
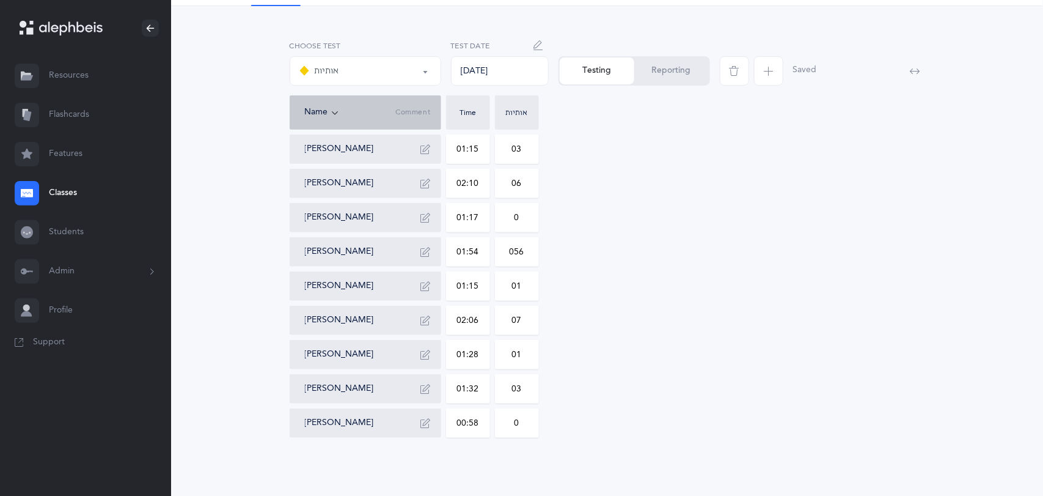
click at [665, 70] on button "Reporting" at bounding box center [671, 70] width 75 height 27
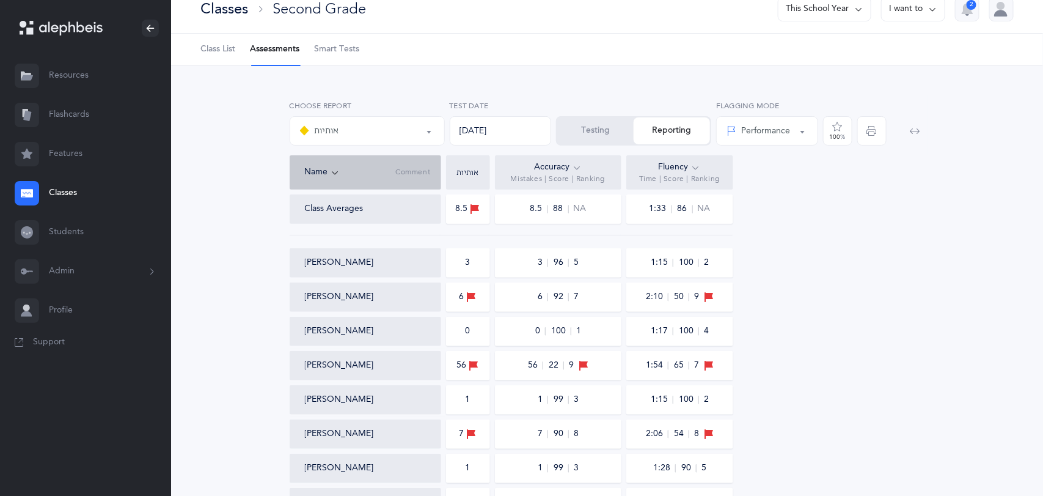
scroll to position [0, 0]
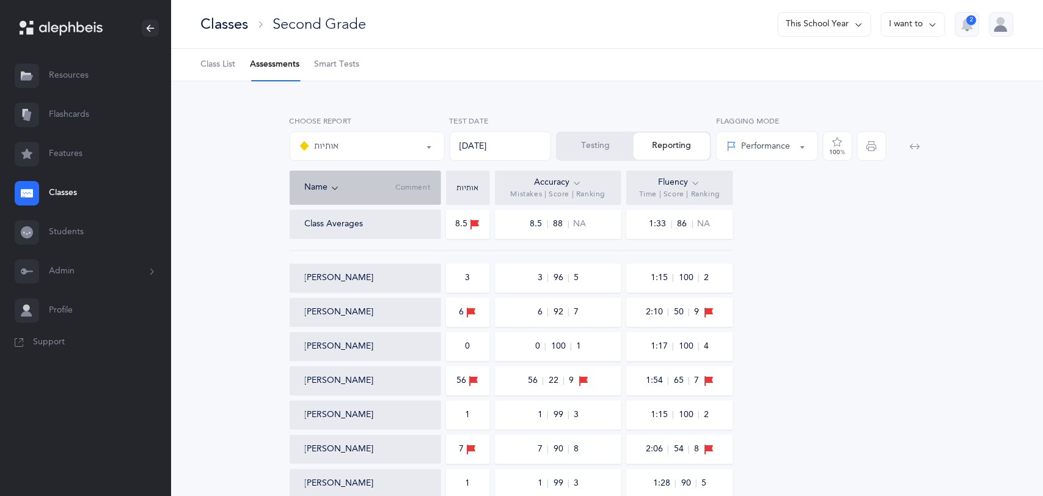
click at [236, 24] on div "Classes" at bounding box center [224, 24] width 48 height 20
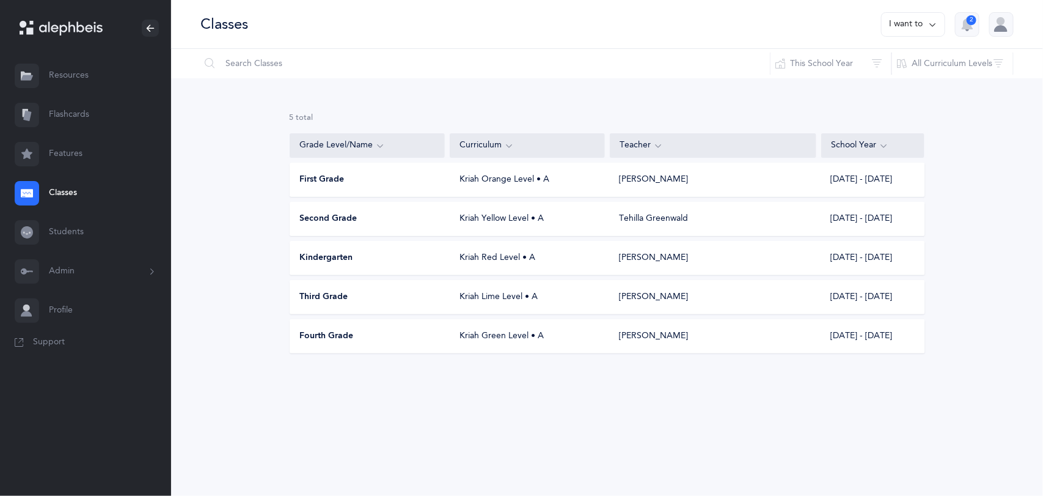
click at [338, 294] on span "Third Grade" at bounding box center [324, 297] width 48 height 12
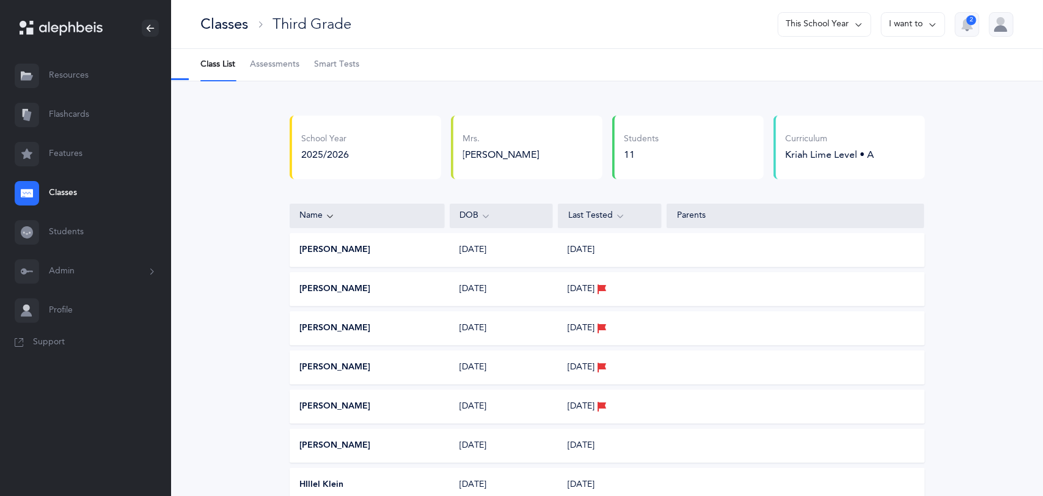
select select "2"
click at [265, 64] on span "Assessments" at bounding box center [274, 65] width 49 height 12
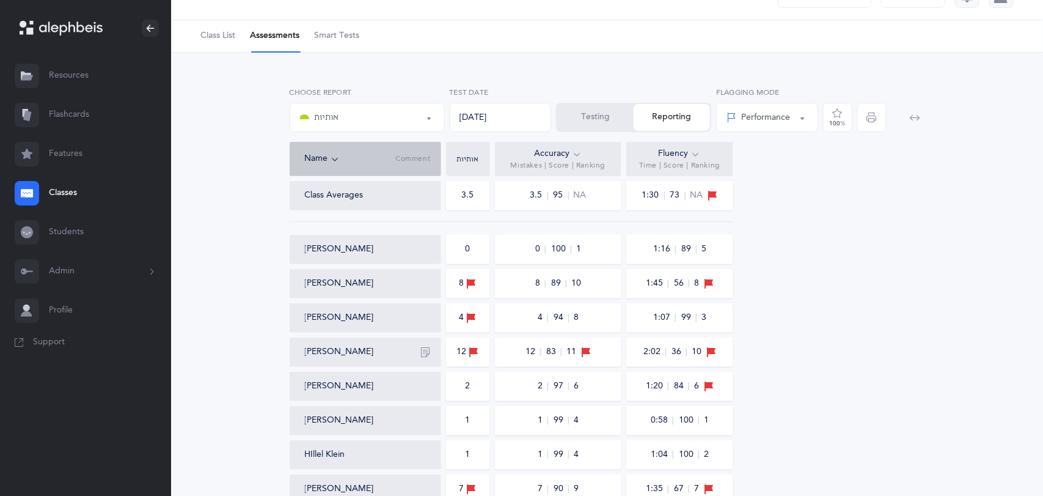
scroll to position [27, 0]
click at [602, 119] on button "Testing" at bounding box center [595, 118] width 76 height 27
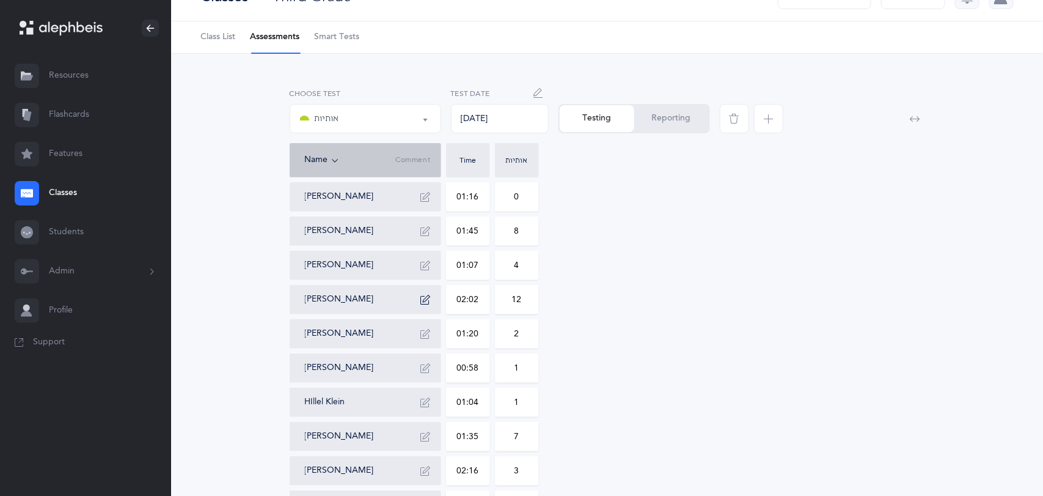
click at [649, 126] on button "Reporting" at bounding box center [671, 118] width 75 height 27
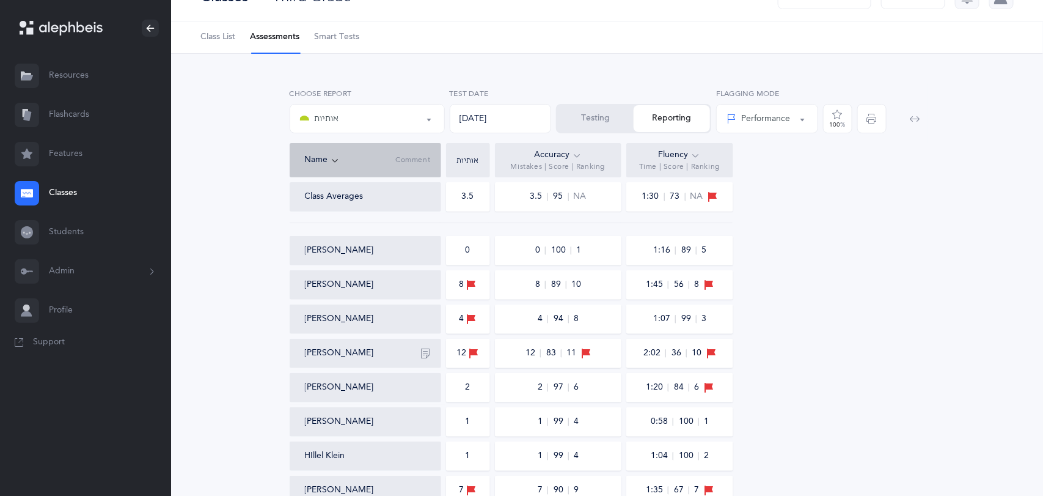
click at [607, 117] on button "Testing" at bounding box center [595, 118] width 76 height 27
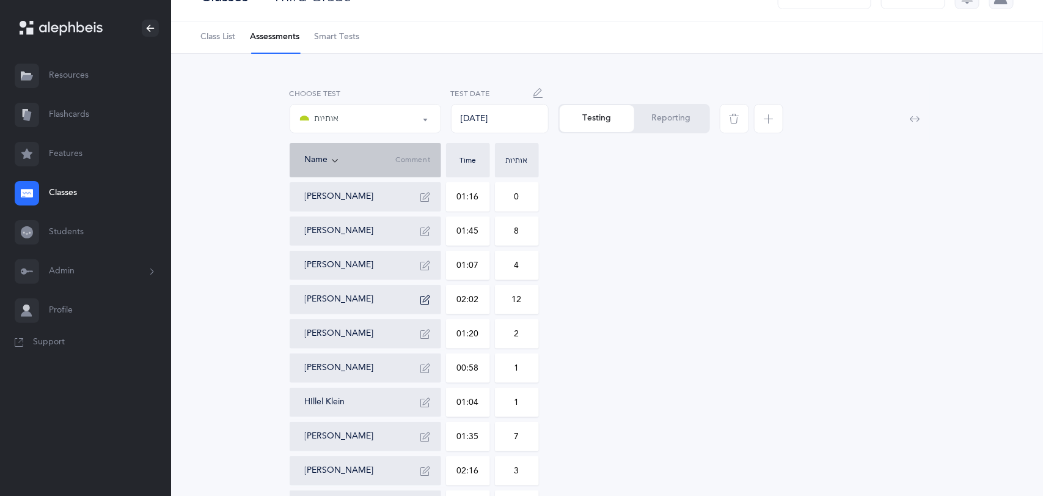
scroll to position [0, 0]
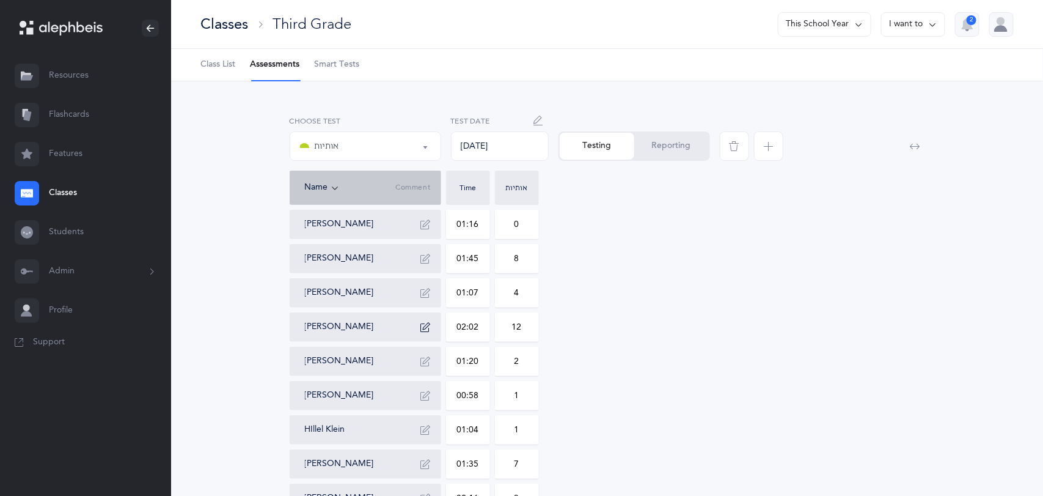
click at [208, 26] on div "Classes" at bounding box center [224, 24] width 48 height 20
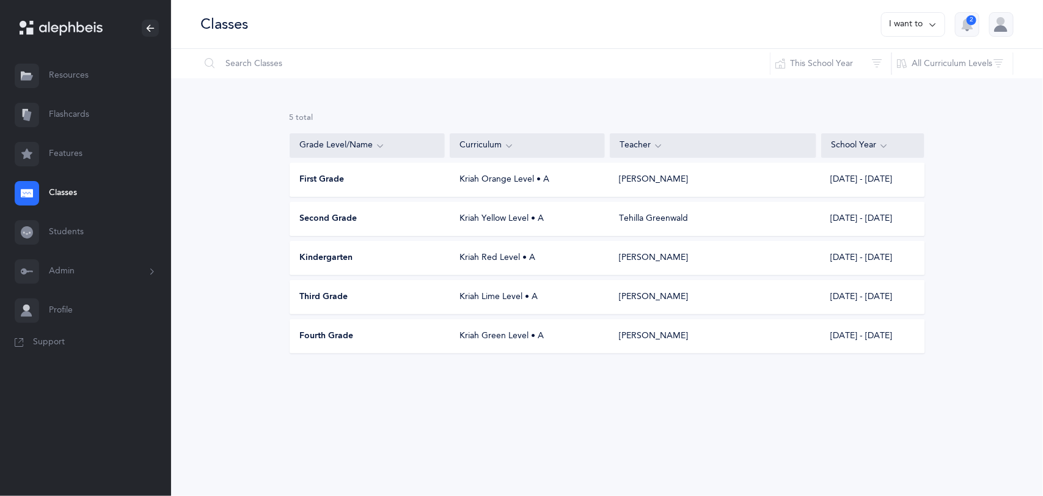
click at [371, 215] on div "Second Grade" at bounding box center [367, 219] width 155 height 12
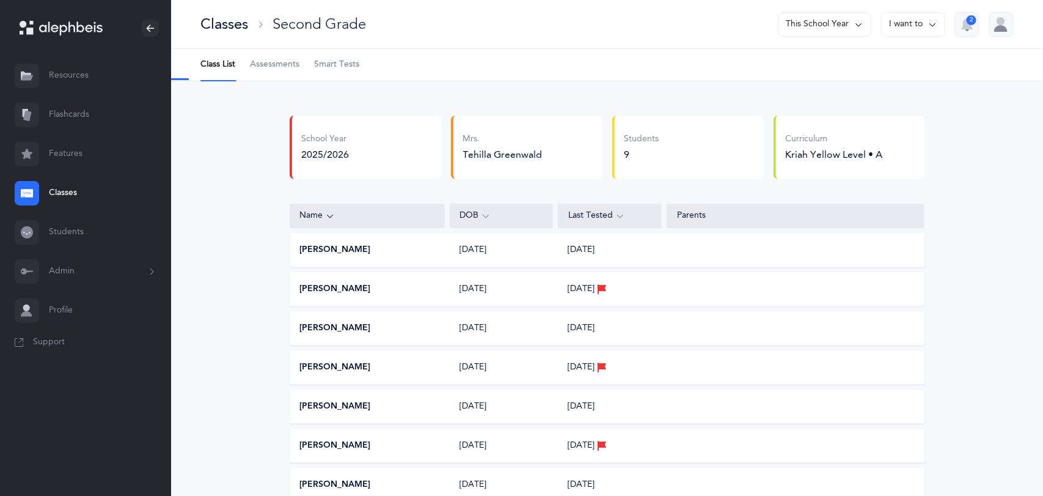
select select "2"
click at [273, 69] on span "Assessments" at bounding box center [274, 65] width 49 height 12
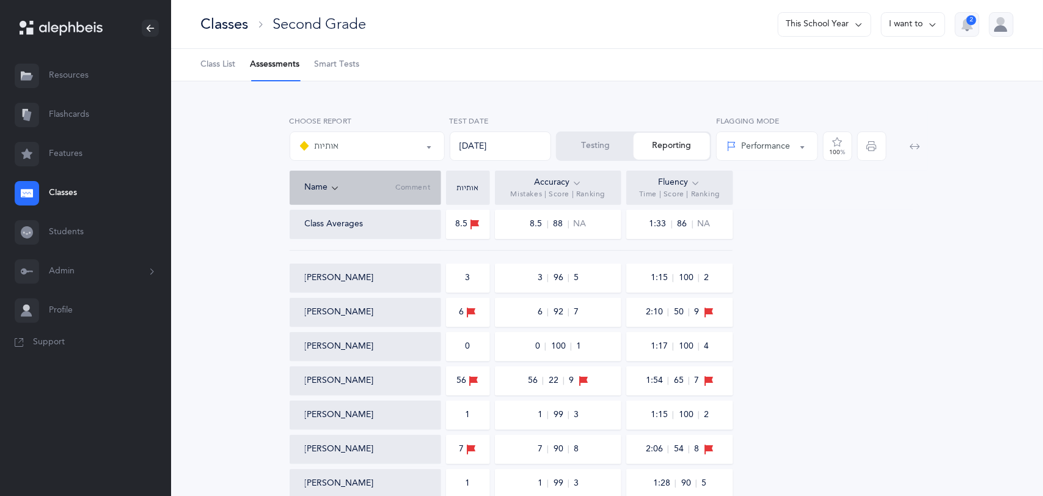
click at [877, 130] on div at bounding box center [900, 142] width 53 height 55
click at [873, 148] on icon "button" at bounding box center [872, 146] width 10 height 10
